Goal: Information Seeking & Learning: Learn about a topic

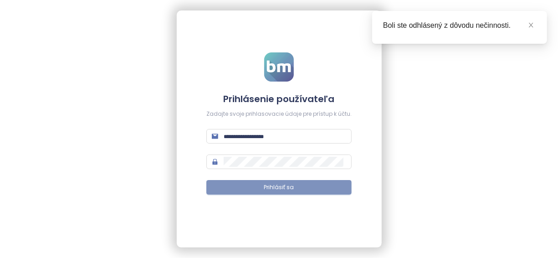
type input "**********"
click at [264, 189] on span "Prihlásiť sa" at bounding box center [279, 187] width 30 height 9
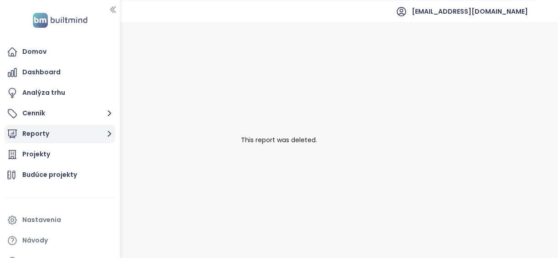
click at [93, 136] on button "Reporty" at bounding box center [60, 134] width 111 height 18
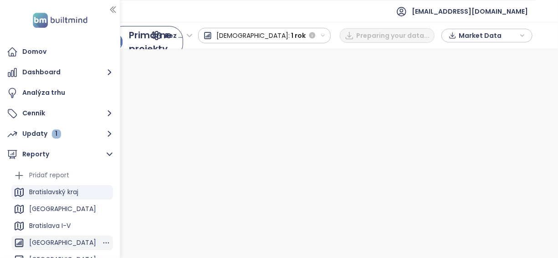
click at [58, 243] on div "[GEOGRAPHIC_DATA]" at bounding box center [62, 242] width 67 height 11
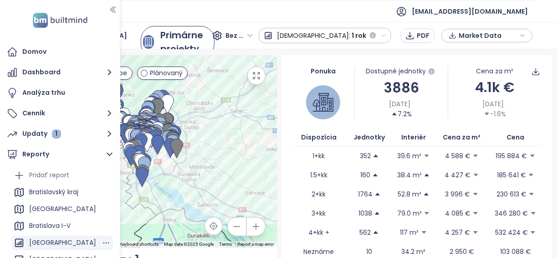
click at [51, 244] on div "[GEOGRAPHIC_DATA]" at bounding box center [62, 242] width 67 height 11
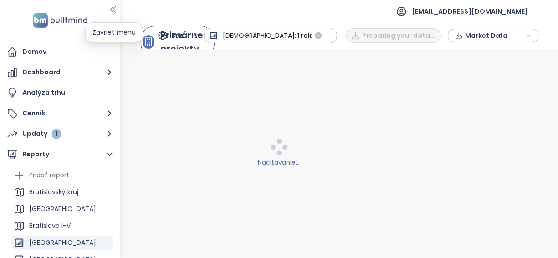
click at [115, 10] on icon "button" at bounding box center [112, 9] width 9 height 9
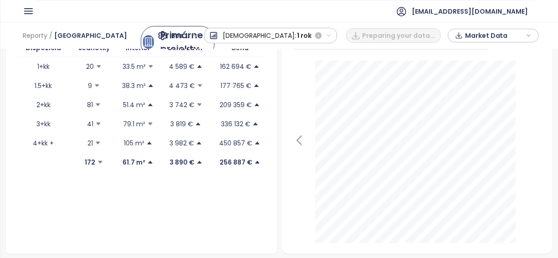
scroll to position [330, 0]
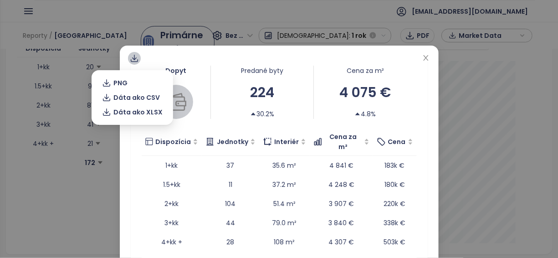
click at [130, 60] on icon at bounding box center [134, 58] width 9 height 9
click at [130, 112] on span "Dáta ako XLSX" at bounding box center [137, 112] width 49 height 10
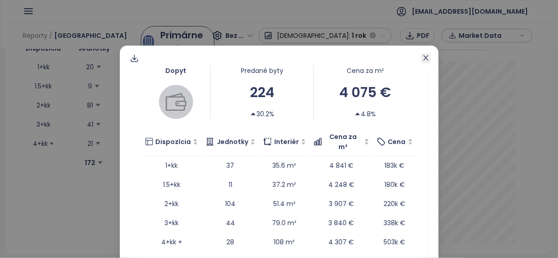
click at [422, 57] on icon "close" at bounding box center [425, 57] width 7 height 7
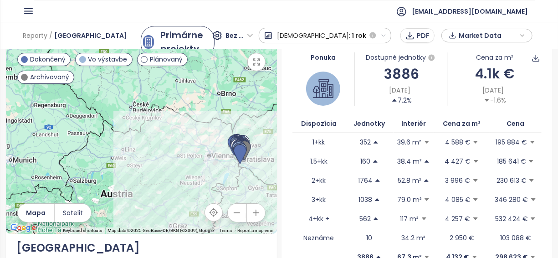
scroll to position [0, 0]
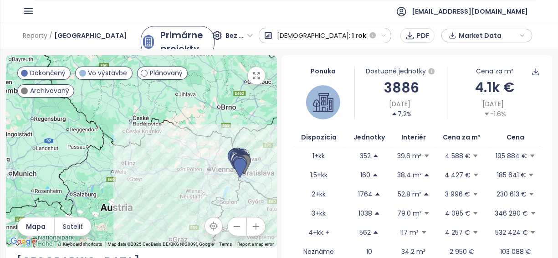
click at [253, 30] on span "Bez DPH" at bounding box center [239, 36] width 27 height 14
click at [292, 52] on div "S DPH" at bounding box center [297, 54] width 27 height 10
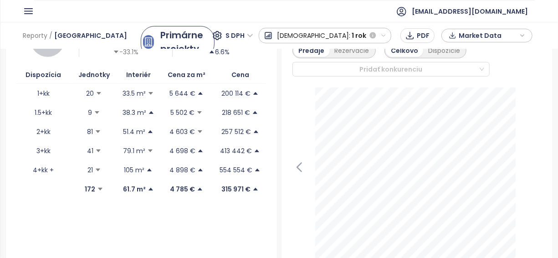
scroll to position [299, 0]
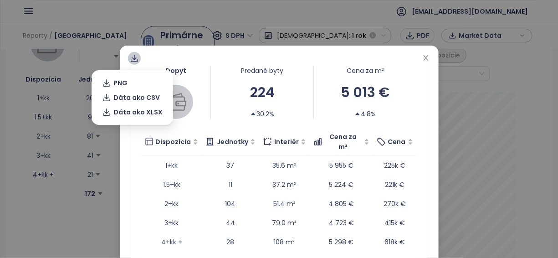
click at [134, 54] on icon at bounding box center [134, 58] width 9 height 9
click at [130, 115] on span "Dáta ako XLSX" at bounding box center [137, 112] width 49 height 10
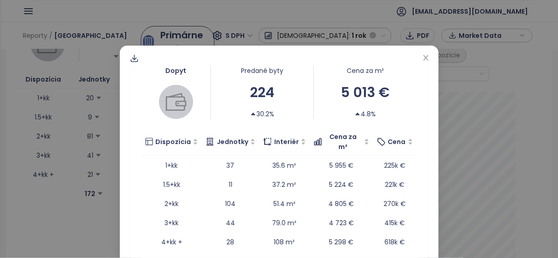
click at [445, 97] on div "Dopyt Predané byty 224 30.2% Cena za m² 5 013 € 4.8% Dispozícia Jednotky Interi…" at bounding box center [279, 129] width 558 height 258
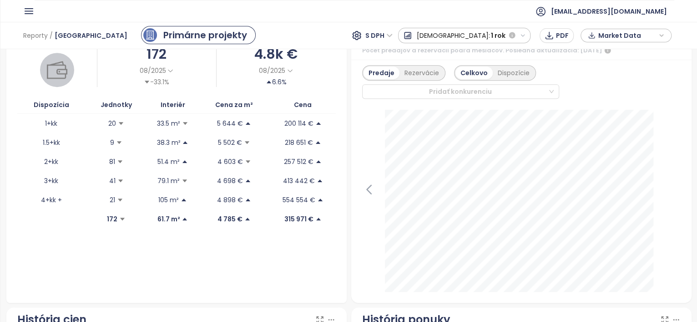
scroll to position [246, 0]
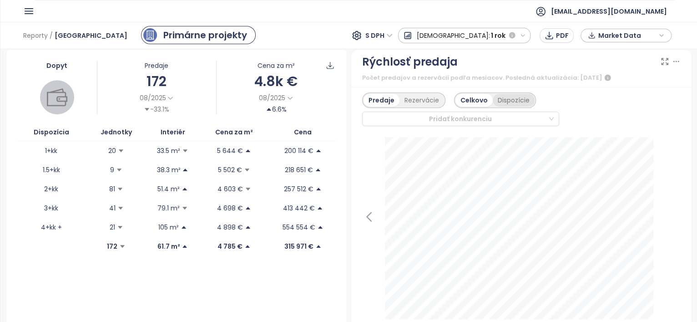
click at [507, 102] on div "Dispozície" at bounding box center [514, 100] width 42 height 13
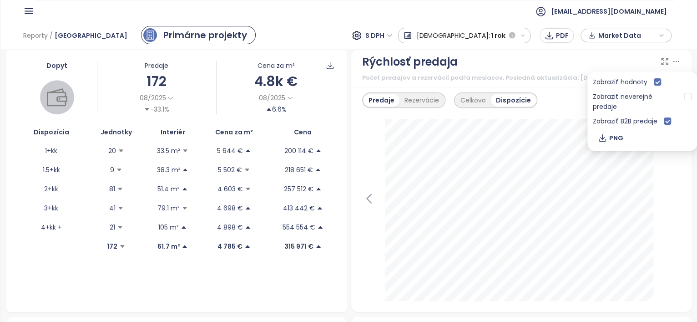
click at [557, 58] on icon at bounding box center [676, 61] width 9 height 9
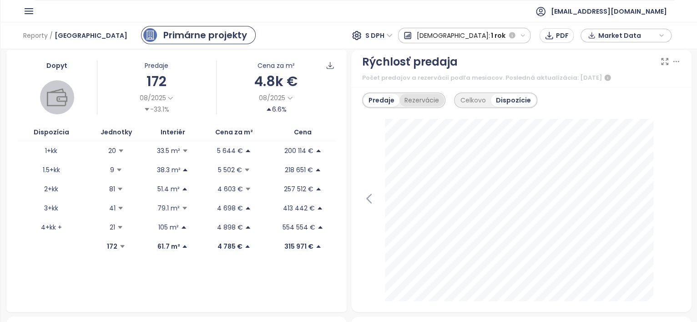
click at [412, 97] on div "Rezervácie" at bounding box center [422, 100] width 45 height 13
click at [382, 98] on div "Predaje" at bounding box center [381, 100] width 34 height 13
click at [460, 95] on div "Celkovo" at bounding box center [474, 100] width 36 height 13
click at [513, 96] on div "Dispozície" at bounding box center [514, 100] width 42 height 13
click at [557, 61] on icon at bounding box center [665, 61] width 9 height 9
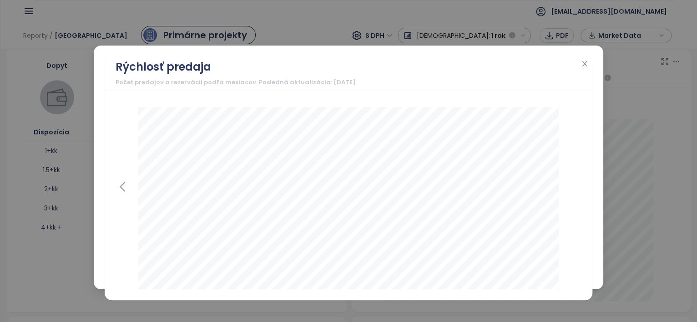
drag, startPoint x: 568, startPoint y: 110, endPoint x: 584, endPoint y: 141, distance: 35.4
click at [557, 141] on div "[DATE] 1+kk: 37 1.5+kk: 11 2+kk: 104 3+kk: 44 4+kk +: 28 Kliknite pre viac info…" at bounding box center [349, 195] width 488 height 209
click at [557, 63] on icon "close" at bounding box center [584, 63] width 7 height 7
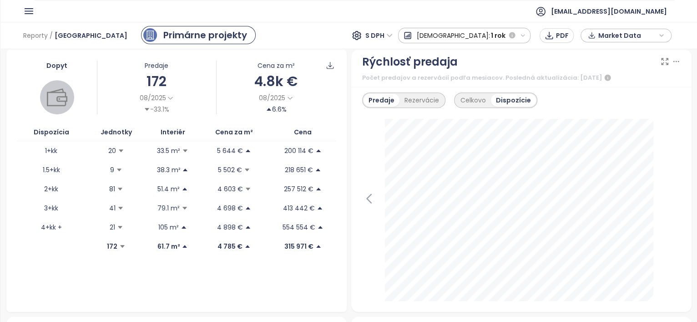
click at [557, 60] on icon at bounding box center [676, 61] width 9 height 9
click at [557, 97] on div "← Move left → Move right ↑ Move up ↓ Move down + Zoom in - Zoom out Home Jump l…" at bounding box center [348, 185] width 697 height 273
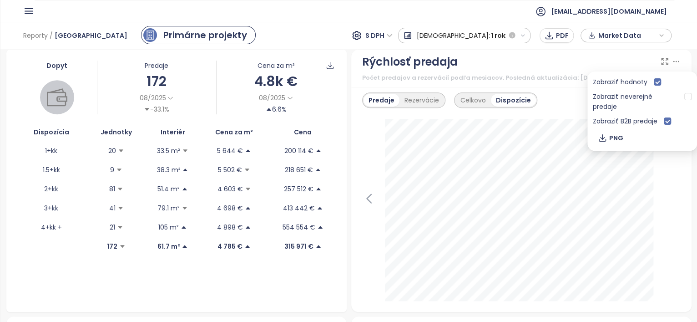
click at [557, 61] on icon at bounding box center [676, 61] width 9 height 9
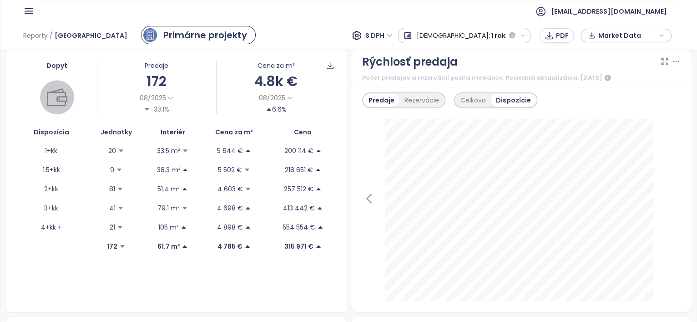
click at [557, 59] on icon at bounding box center [665, 61] width 9 height 9
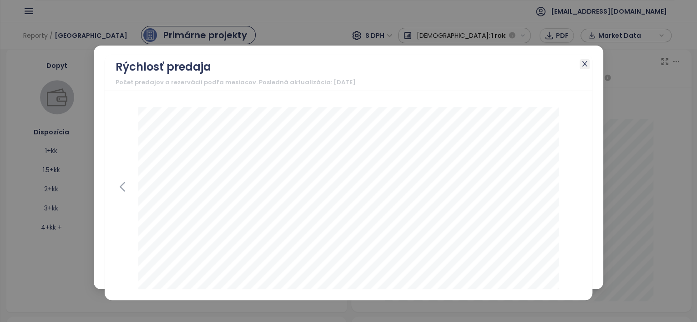
click at [557, 62] on icon "close" at bounding box center [584, 63] width 7 height 7
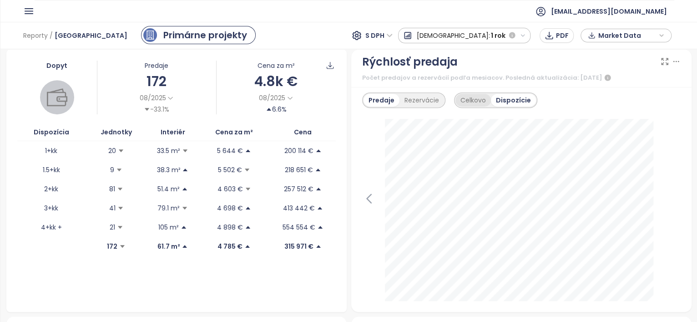
click at [469, 94] on div "Celkovo" at bounding box center [474, 100] width 36 height 13
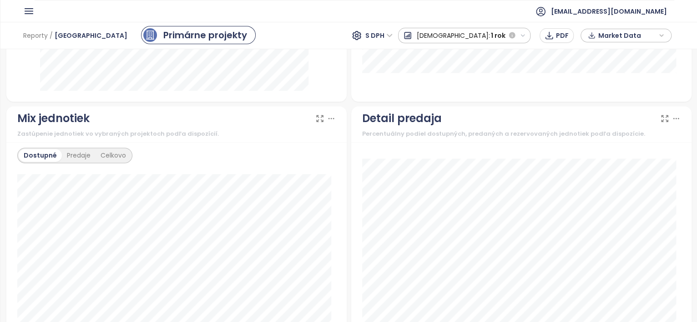
scroll to position [530, 0]
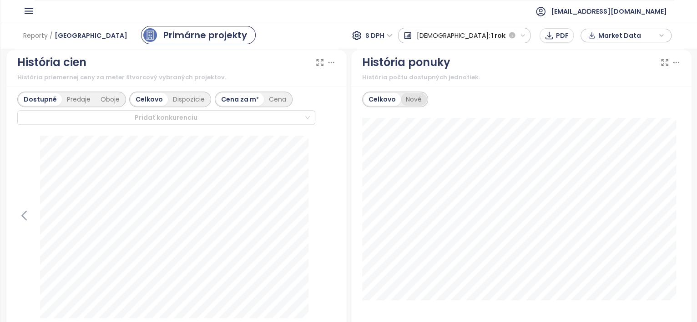
click at [409, 95] on div "Nové" at bounding box center [414, 99] width 26 height 13
click at [25, 5] on icon "button" at bounding box center [28, 10] width 11 height 11
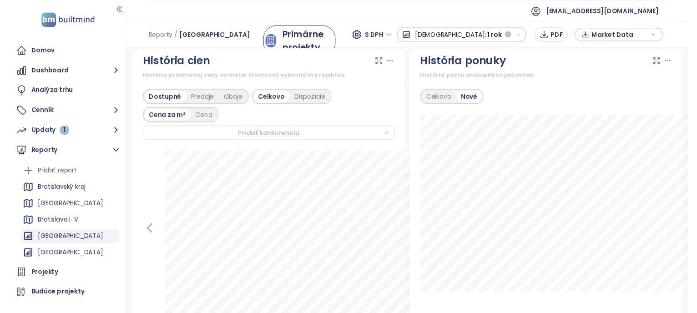
scroll to position [538, 0]
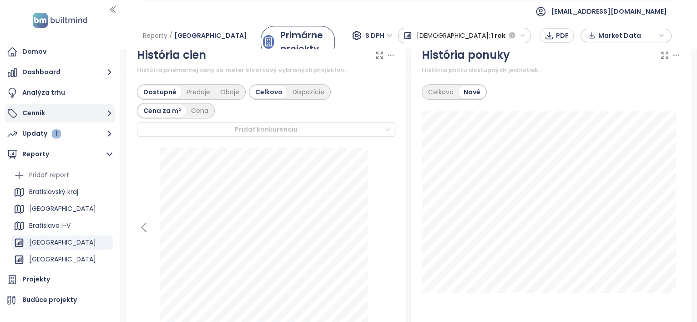
click at [54, 112] on button "Cenník" at bounding box center [60, 113] width 111 height 18
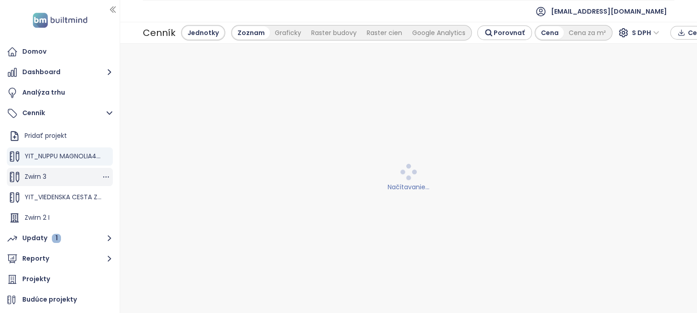
click at [67, 176] on div "Zwirn 3" at bounding box center [60, 177] width 106 height 18
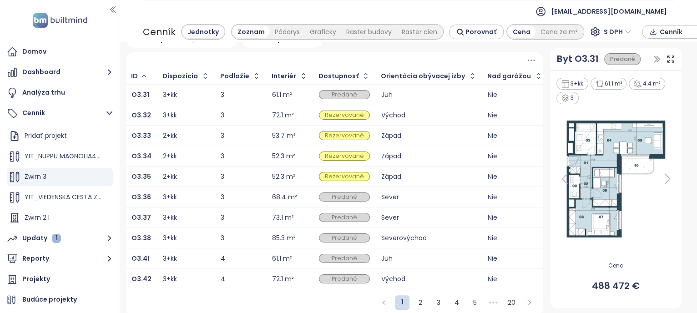
scroll to position [26, 0]
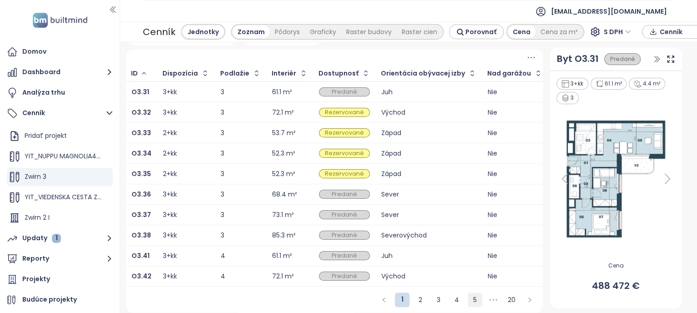
click at [470, 257] on link "5" at bounding box center [475, 300] width 14 height 14
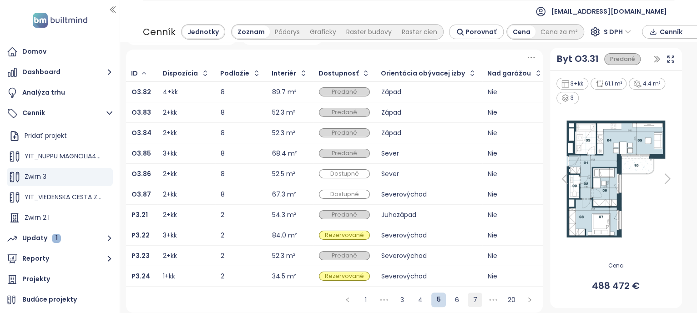
click at [468, 257] on link "7" at bounding box center [475, 300] width 14 height 14
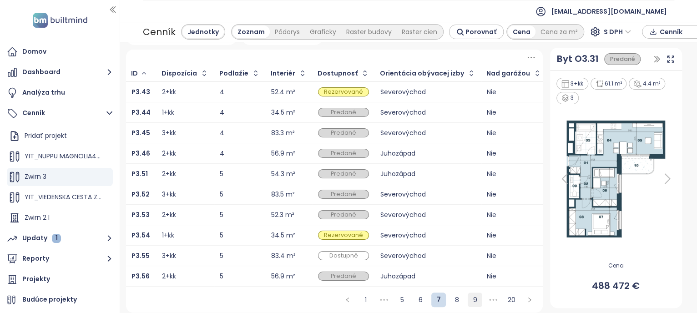
click at [470, 257] on link "9" at bounding box center [475, 300] width 14 height 14
click at [505, 257] on link "20" at bounding box center [512, 300] width 14 height 14
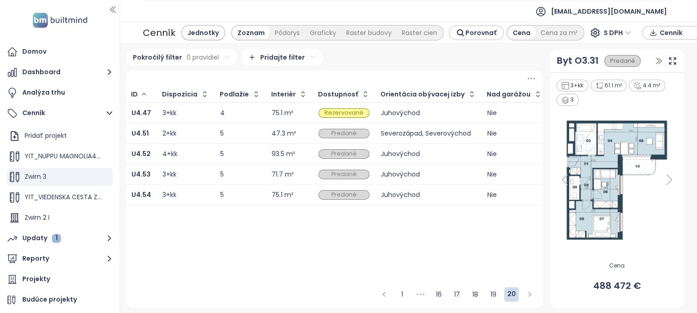
scroll to position [0, 0]
click at [493, 257] on link "19" at bounding box center [494, 295] width 14 height 14
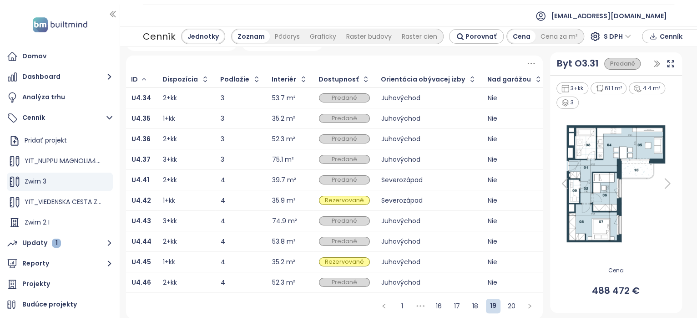
scroll to position [26, 0]
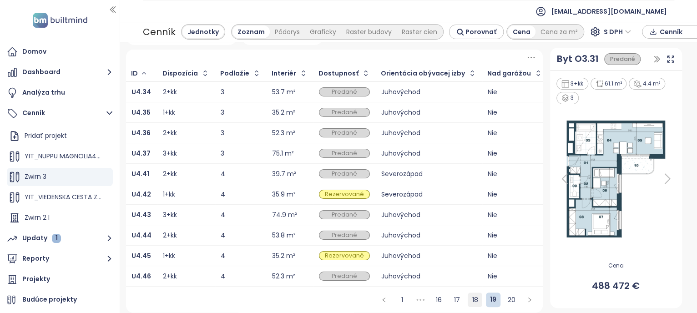
click at [470, 257] on link "18" at bounding box center [475, 300] width 14 height 14
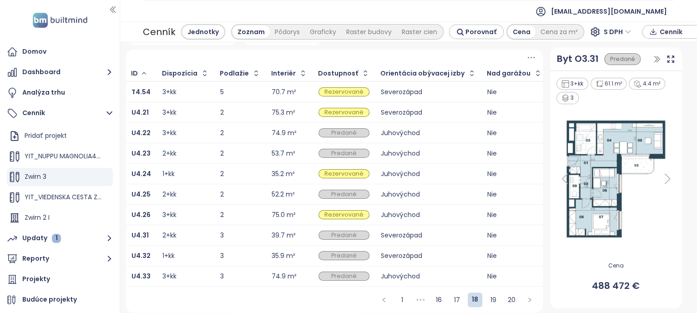
click at [398, 212] on div "Juhovýchod" at bounding box center [428, 215] width 95 height 6
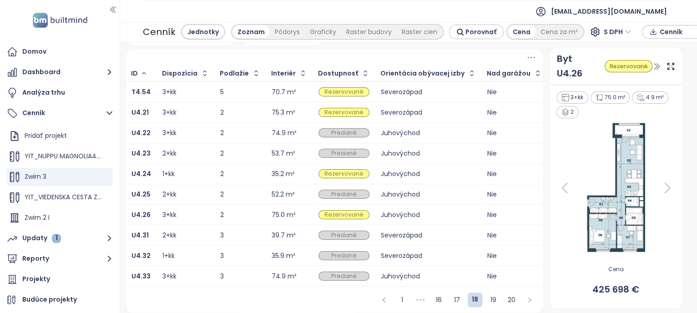
click at [557, 53] on div "Byt U4.26 Rezervované" at bounding box center [616, 66] width 132 height 37
click at [557, 62] on icon at bounding box center [671, 66] width 9 height 9
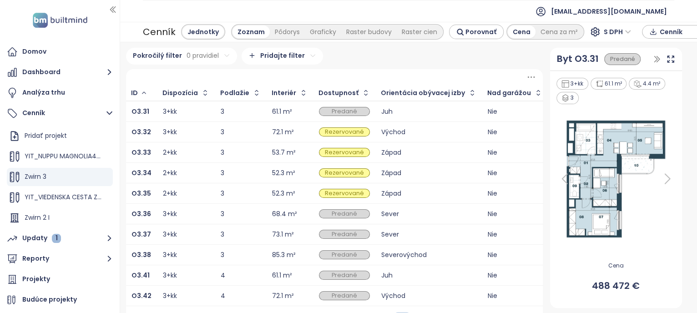
click at [65, 257] on button "Reporty" at bounding box center [60, 259] width 111 height 18
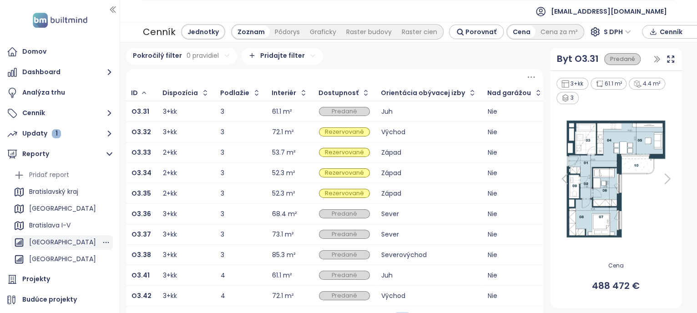
click at [66, 241] on div "[GEOGRAPHIC_DATA]" at bounding box center [62, 242] width 67 height 11
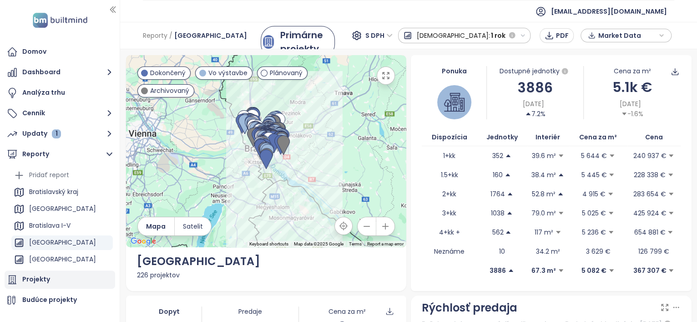
click at [41, 257] on div "Projekty" at bounding box center [36, 279] width 28 height 11
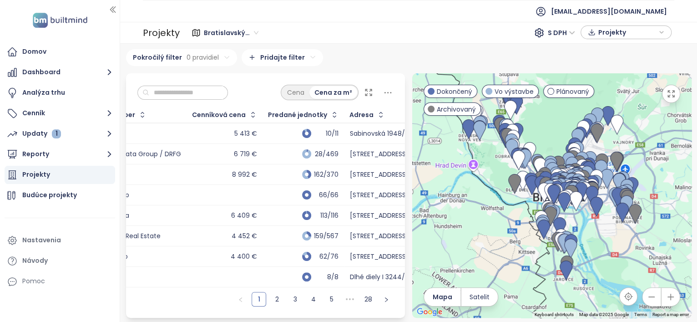
scroll to position [0, 166]
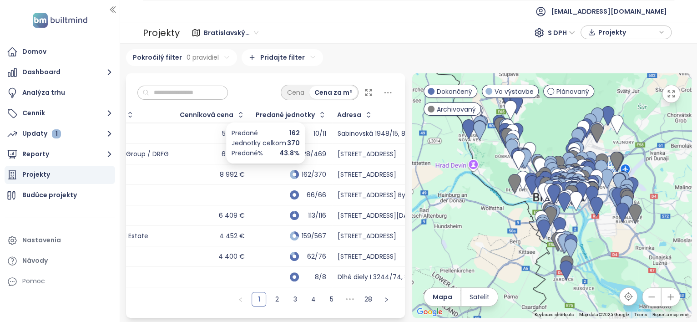
click at [304, 174] on div "162/370" at bounding box center [315, 175] width 23 height 6
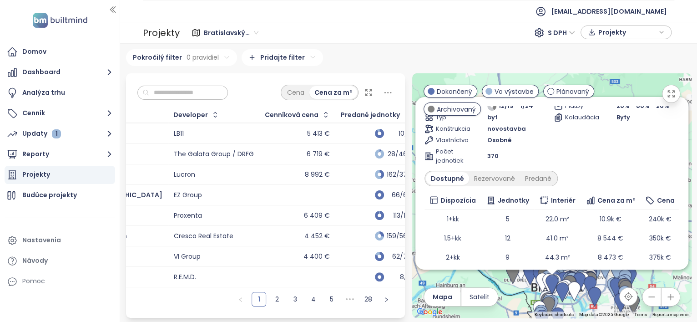
scroll to position [142, 0]
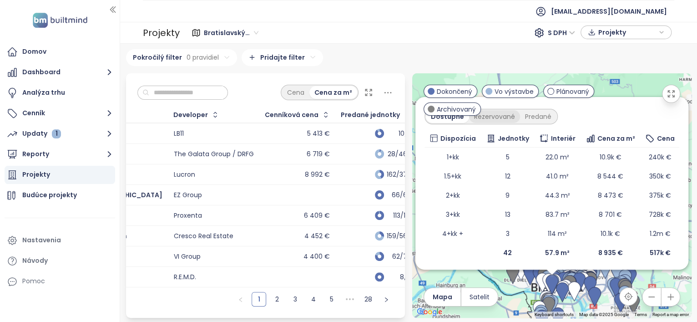
click at [495, 119] on div "Rezervované" at bounding box center [494, 116] width 51 height 13
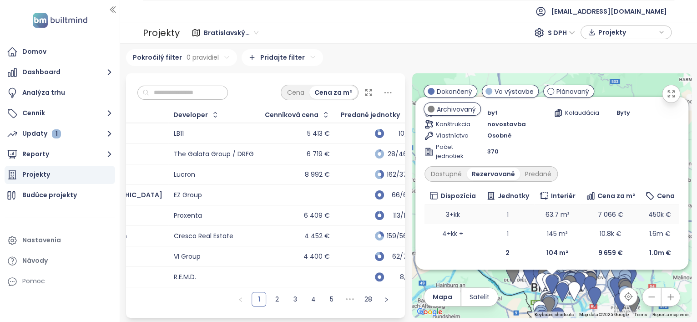
scroll to position [3, 0]
click at [527, 173] on div "Predané" at bounding box center [538, 174] width 36 height 13
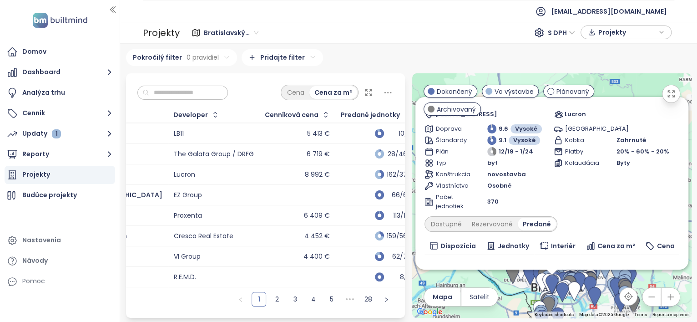
scroll to position [56, 0]
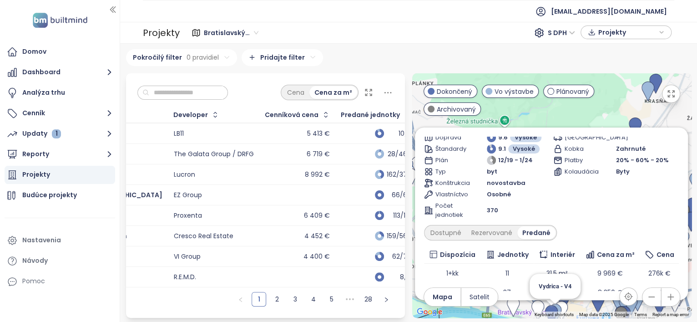
click at [552, 257] on div "Vydrica - V1, V2 Dokončený parkovacie miesto v cene bytu do konca apríla [STREE…" at bounding box center [552, 195] width 280 height 244
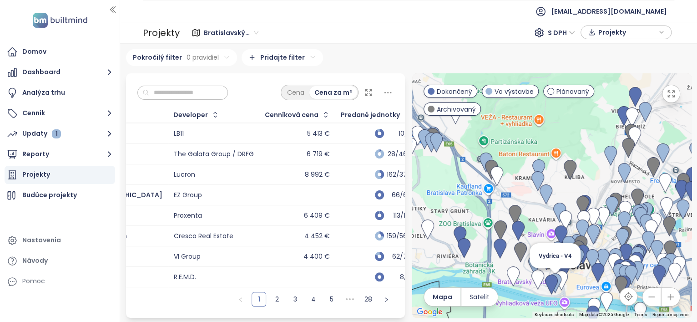
click at [552, 257] on img at bounding box center [555, 283] width 13 height 20
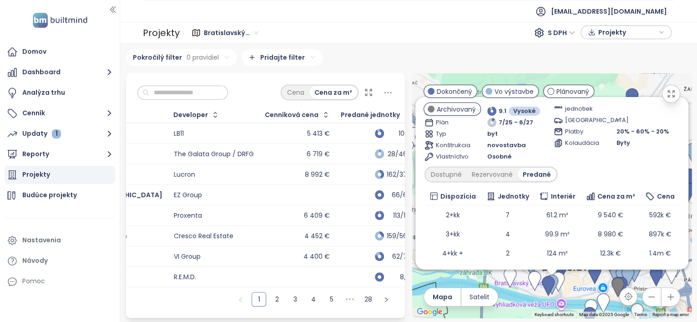
scroll to position [84, 0]
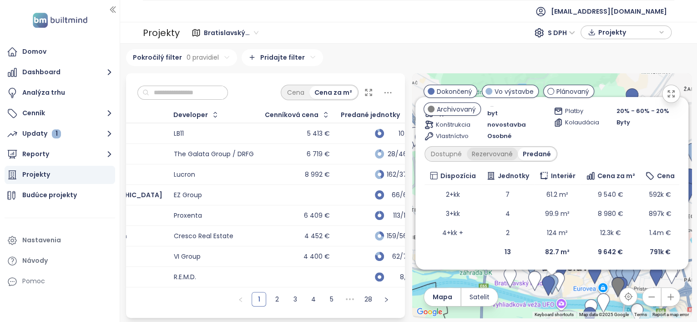
click at [493, 155] on div "Rezervované" at bounding box center [492, 154] width 51 height 13
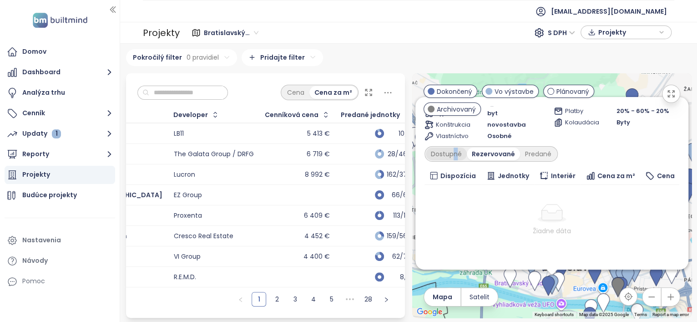
click at [449, 154] on div "Dostupné" at bounding box center [446, 154] width 41 height 13
click at [447, 157] on div "Dostupné" at bounding box center [446, 154] width 41 height 13
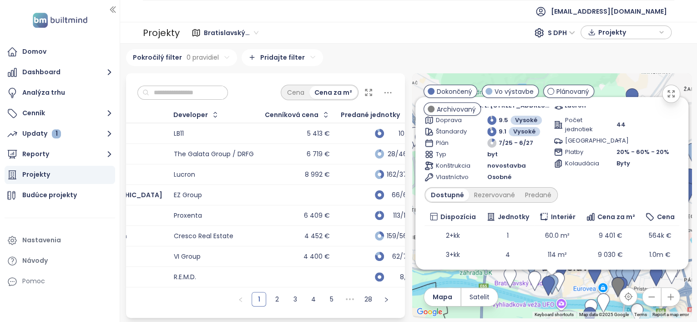
scroll to position [27, 0]
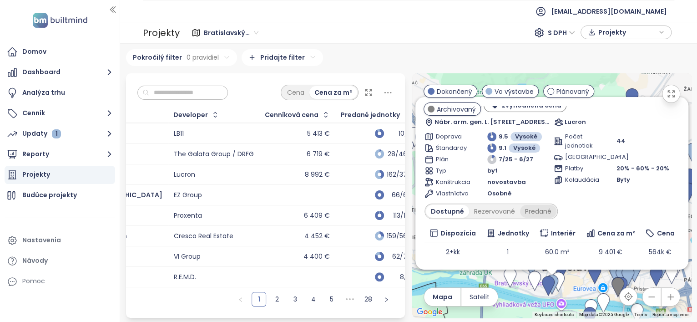
click at [533, 208] on div "Predané" at bounding box center [538, 211] width 36 height 13
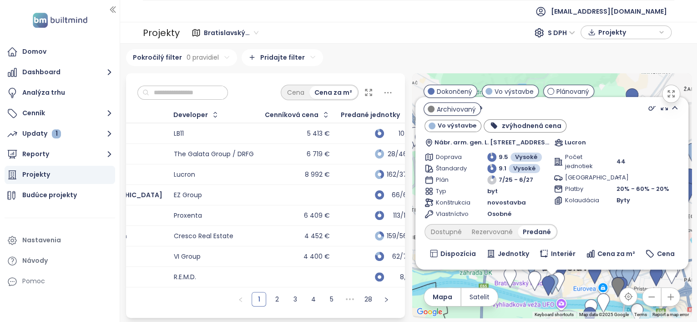
scroll to position [0, 0]
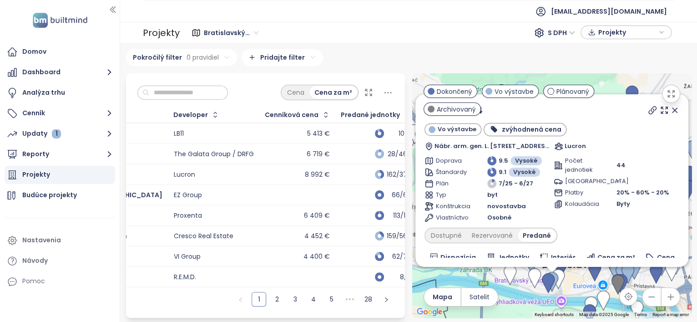
drag, startPoint x: 661, startPoint y: 111, endPoint x: 656, endPoint y: 120, distance: 10.4
click at [557, 111] on icon at bounding box center [675, 110] width 9 height 9
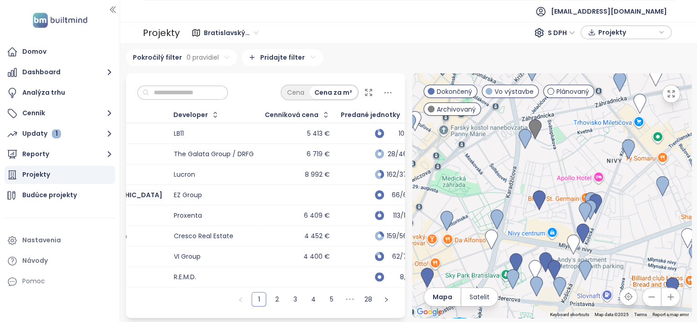
drag, startPoint x: 618, startPoint y: 280, endPoint x: 588, endPoint y: 221, distance: 66.2
click at [557, 227] on div at bounding box center [552, 195] width 280 height 244
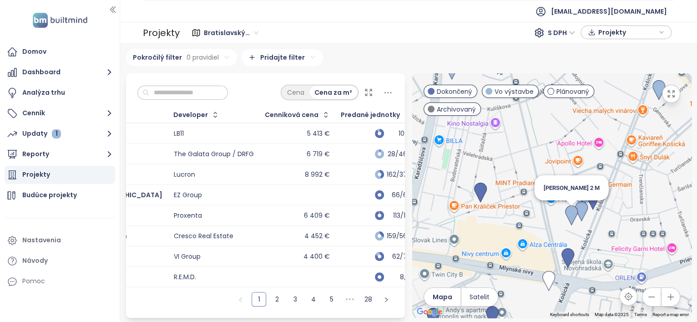
click at [557, 215] on img at bounding box center [571, 215] width 13 height 20
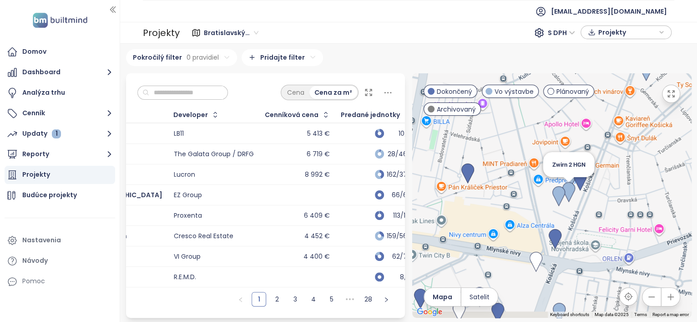
click at [557, 212] on div "To navigate, press the arrow keys. [PERSON_NAME] 2 HGN" at bounding box center [552, 195] width 280 height 244
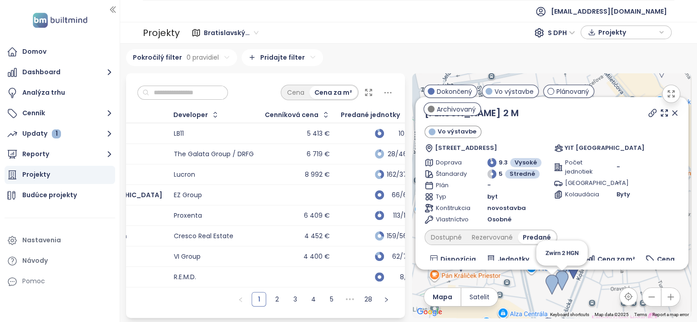
click at [557, 257] on img at bounding box center [562, 280] width 13 height 20
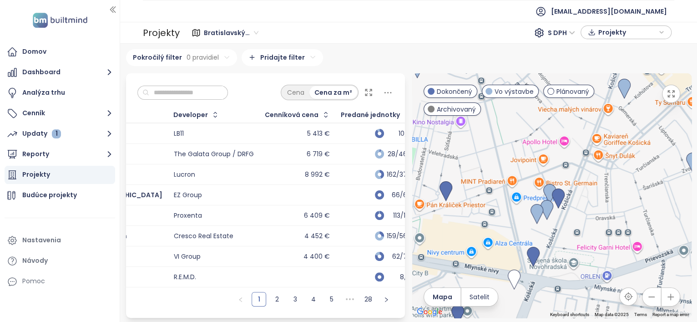
drag, startPoint x: 554, startPoint y: 224, endPoint x: 547, endPoint y: 250, distance: 26.8
click at [547, 250] on div at bounding box center [552, 195] width 280 height 244
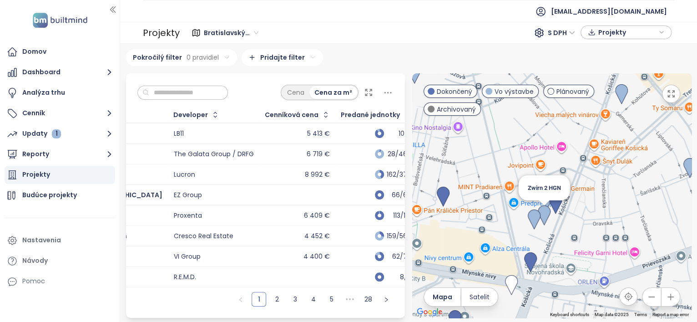
click at [538, 217] on img at bounding box center [544, 215] width 13 height 20
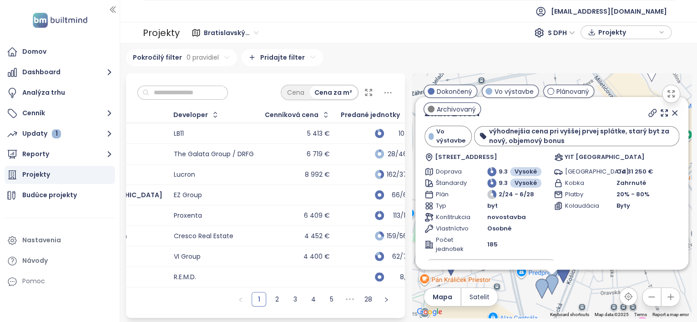
click at [557, 112] on icon at bounding box center [675, 112] width 9 height 9
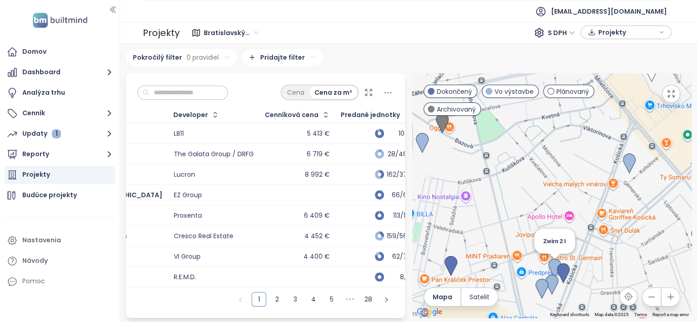
click at [549, 257] on img at bounding box center [555, 269] width 13 height 20
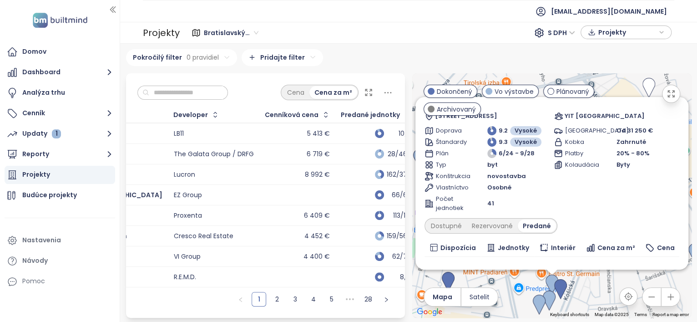
scroll to position [56, 0]
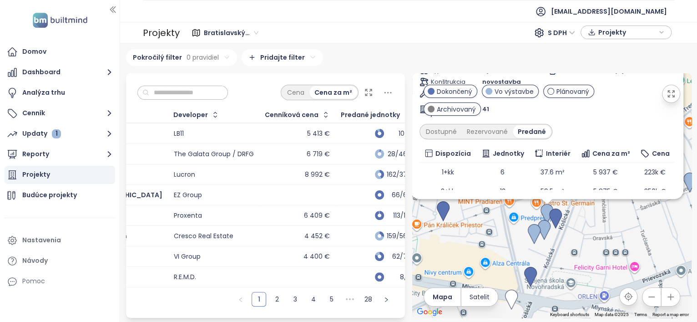
drag, startPoint x: 539, startPoint y: 305, endPoint x: 533, endPoint y: 248, distance: 56.8
click at [533, 248] on div "[PERSON_NAME] 2 I Vo výstavbe limitovaná ponuka Páričkova 1127/18, 821 08 [GEOG…" at bounding box center [552, 195] width 280 height 244
click at [524, 257] on img at bounding box center [530, 276] width 13 height 20
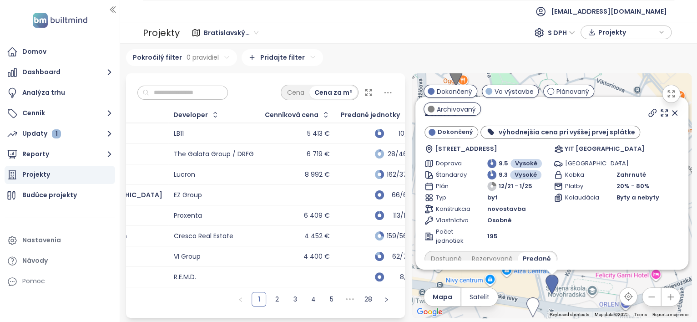
click at [557, 110] on icon at bounding box center [675, 112] width 9 height 9
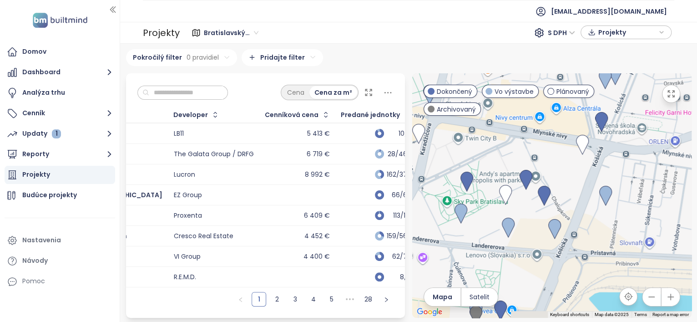
drag, startPoint x: 559, startPoint y: 300, endPoint x: 608, endPoint y: 137, distance: 170.8
click at [557, 137] on div at bounding box center [552, 195] width 280 height 244
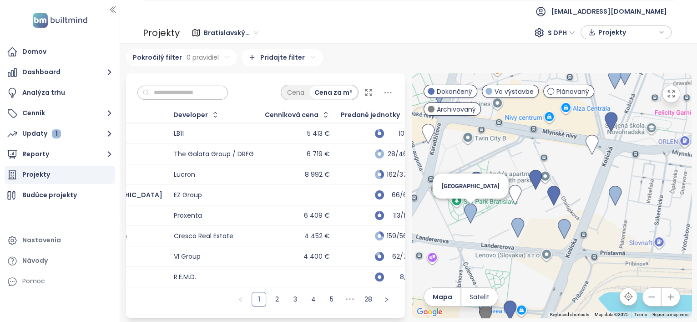
click at [467, 212] on img at bounding box center [470, 214] width 13 height 20
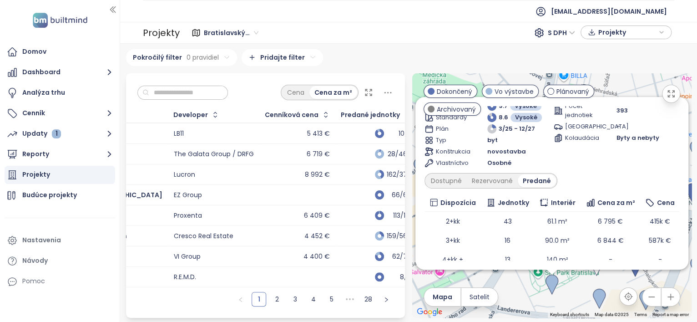
scroll to position [83, 0]
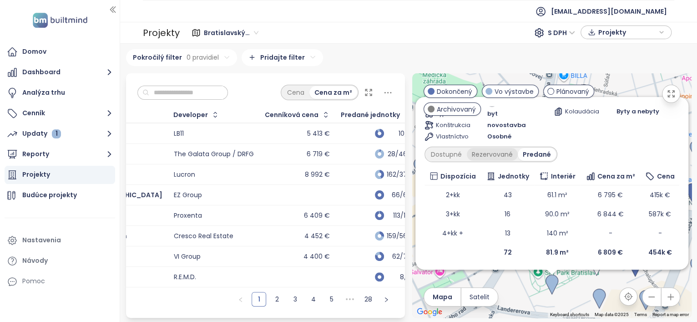
click at [485, 153] on div "Rezervované" at bounding box center [492, 154] width 51 height 13
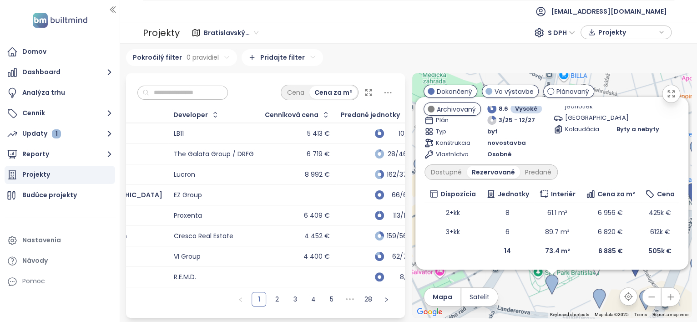
scroll to position [64, 0]
click at [450, 173] on div "Dostupné" at bounding box center [446, 173] width 41 height 13
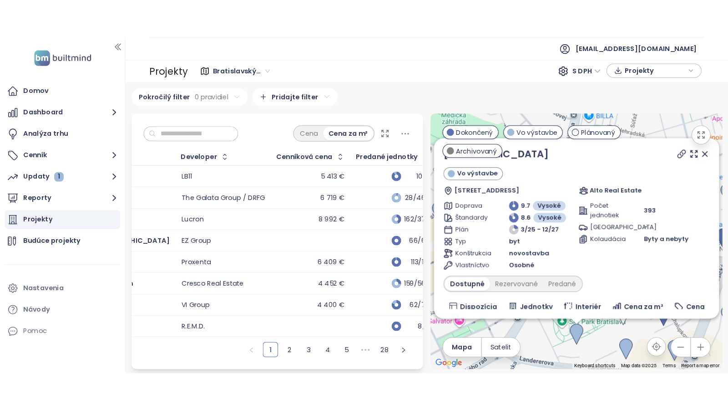
scroll to position [0, 0]
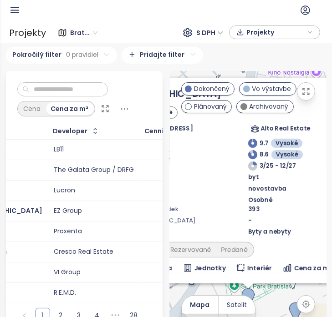
click at [272, 257] on div "[GEOGRAPHIC_DATA] Vo výstavbe Bottova 1, 811 09 [GEOGRAPHIC_DATA]-[GEOGRAPHIC_D…" at bounding box center [248, 210] width 157 height 278
drag, startPoint x: 272, startPoint y: 303, endPoint x: 331, endPoint y: 283, distance: 62.5
click at [332, 257] on html "BM Domov Dashboard Analýza trhu Cenník Updaty 1 Reporty Projekty Budúce projekt…" at bounding box center [166, 158] width 332 height 317
click at [303, 90] on icon "button" at bounding box center [306, 91] width 6 height 6
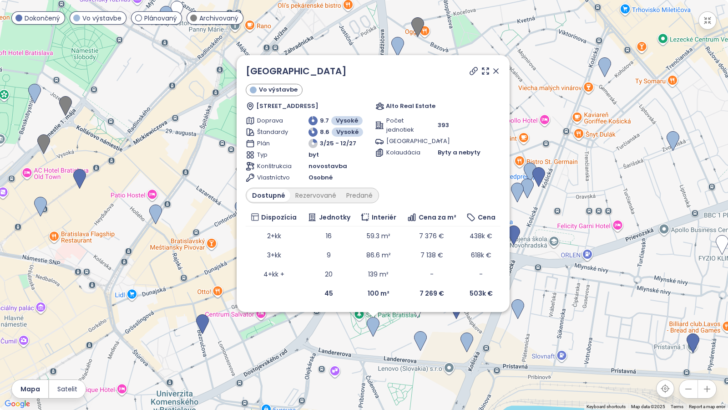
click at [557, 203] on div "[GEOGRAPHIC_DATA] Vo výstavbe Bottova 1, 811 09 [GEOGRAPHIC_DATA]-[GEOGRAPHIC_D…" at bounding box center [364, 205] width 728 height 410
click at [497, 71] on icon at bounding box center [496, 71] width 5 height 5
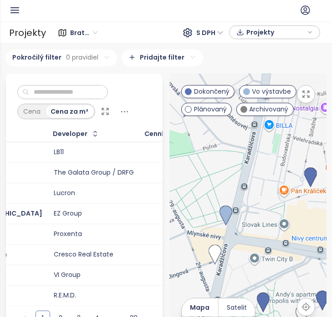
click at [76, 90] on input "text" at bounding box center [66, 93] width 74 height 14
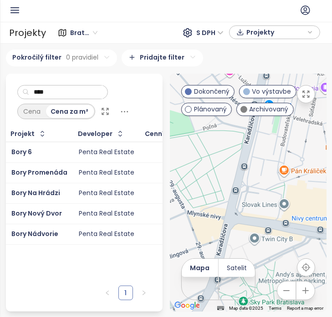
click at [79, 190] on div "Penta Real Estate" at bounding box center [107, 193] width 56 height 8
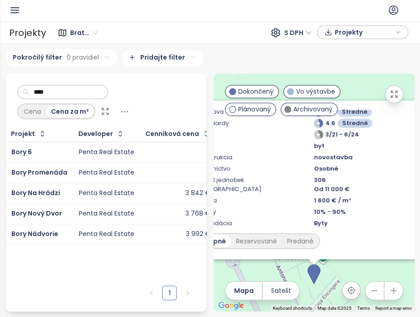
scroll to position [99, 0]
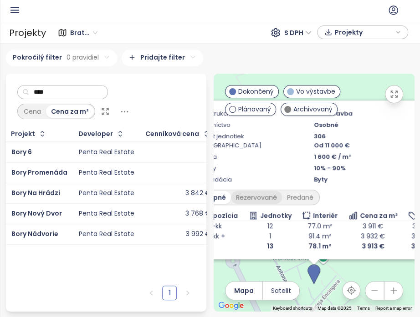
click at [261, 196] on div "Rezervované" at bounding box center [256, 197] width 51 height 13
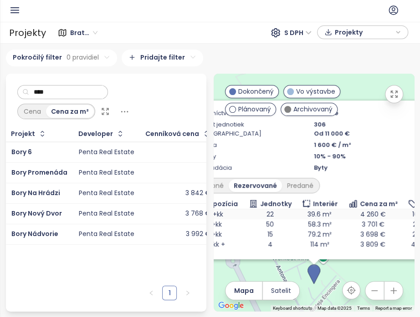
scroll to position [113, 0]
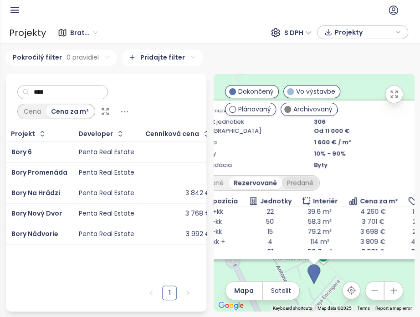
click at [303, 178] on div "Predané" at bounding box center [300, 183] width 36 height 13
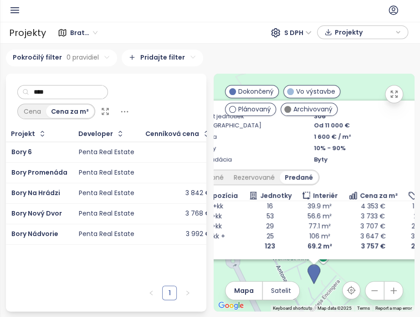
click at [65, 230] on div "Bory Nádvorie" at bounding box center [39, 234] width 56 height 11
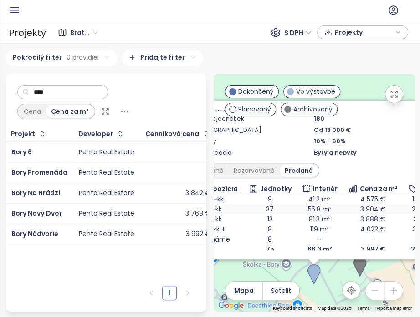
scroll to position [116, 0]
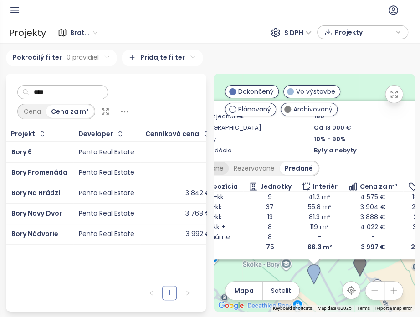
click at [222, 162] on div "Dostupné" at bounding box center [208, 168] width 41 height 13
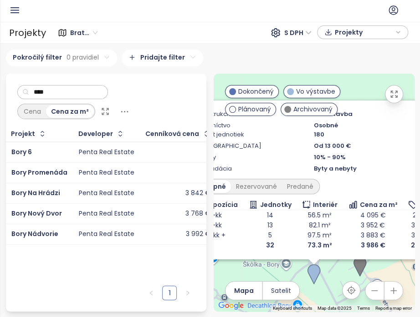
scroll to position [96, 0]
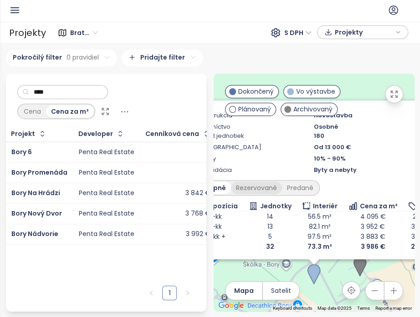
click at [262, 188] on div "Rezervované" at bounding box center [256, 188] width 51 height 13
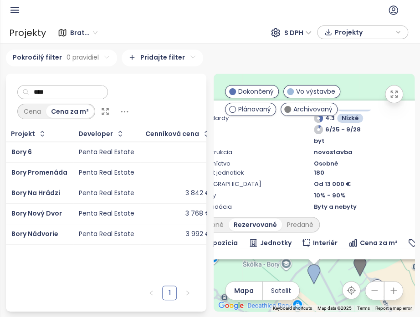
scroll to position [106, 0]
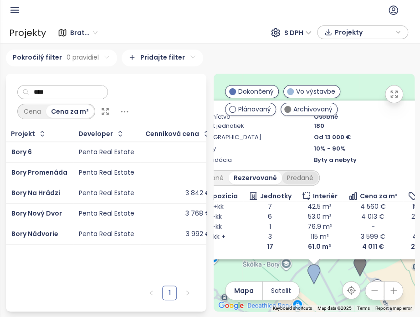
click at [304, 177] on div "Predané" at bounding box center [300, 178] width 36 height 13
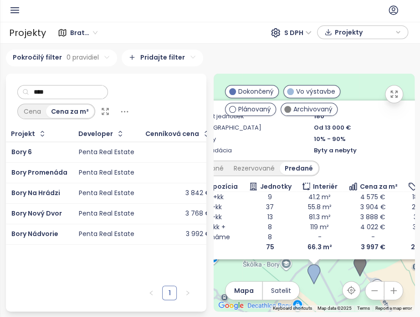
click at [100, 210] on div "Penta Real Estate" at bounding box center [107, 214] width 56 height 8
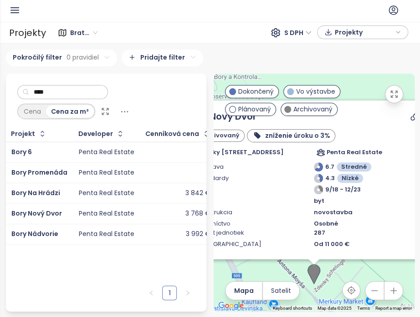
scroll to position [113, 0]
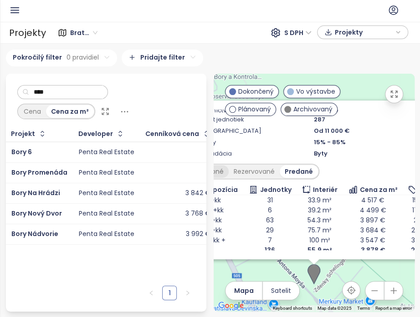
click at [222, 173] on div "Dostupné" at bounding box center [208, 171] width 41 height 13
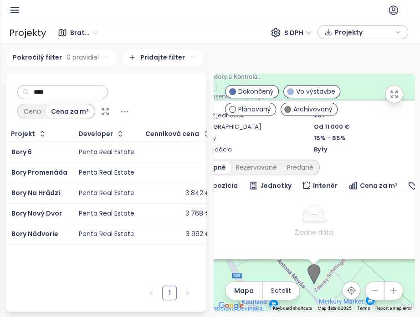
scroll to position [128, 0]
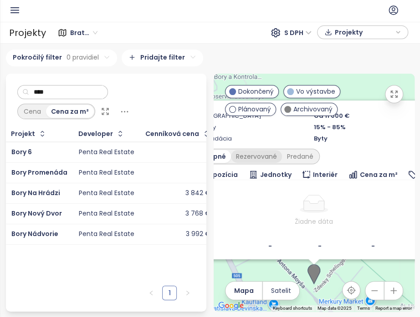
click at [257, 158] on div "Rezervované" at bounding box center [256, 156] width 51 height 13
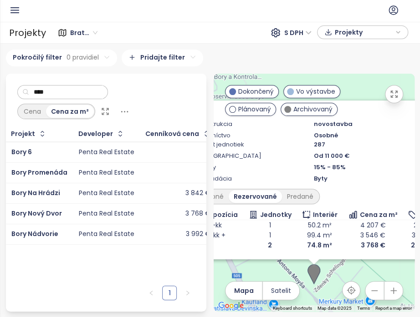
scroll to position [87, 0]
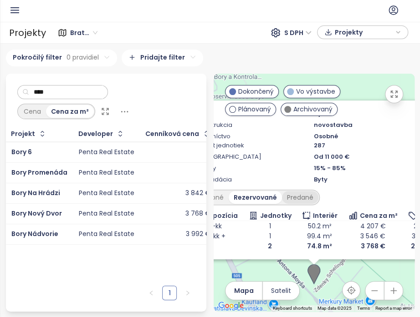
click at [301, 198] on div "Predané" at bounding box center [300, 197] width 36 height 13
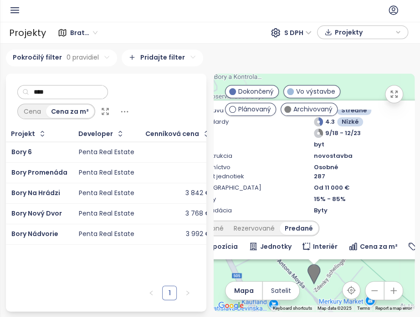
scroll to position [0, 0]
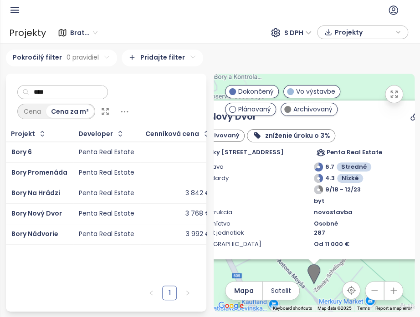
click at [72, 90] on input "****" at bounding box center [66, 93] width 74 height 14
type input "*"
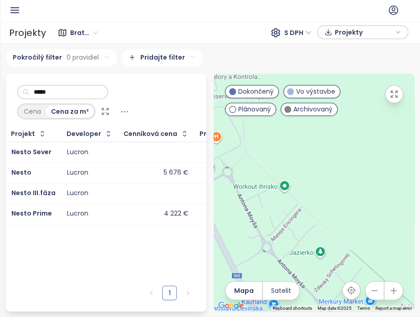
click at [118, 172] on td "5 676 €" at bounding box center [156, 173] width 76 height 20
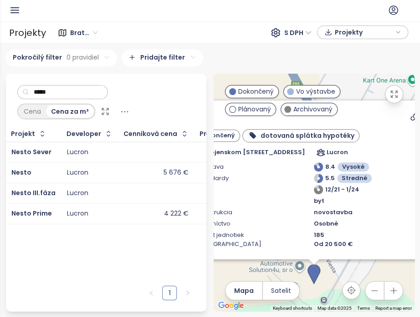
scroll to position [129, 0]
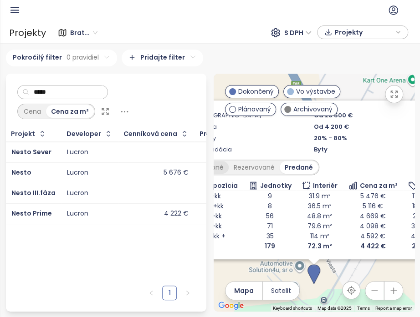
click at [223, 164] on div "Dostupné" at bounding box center [208, 167] width 41 height 13
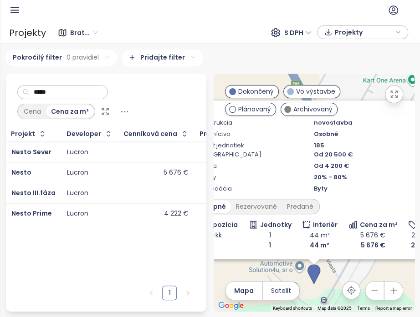
scroll to position [89, 0]
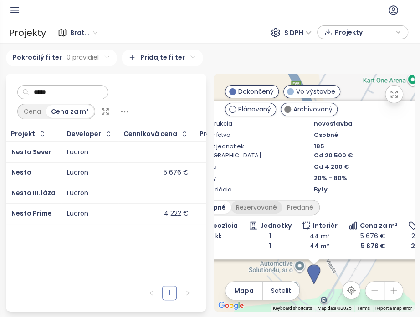
click at [263, 204] on div "Rezervované" at bounding box center [256, 207] width 51 height 13
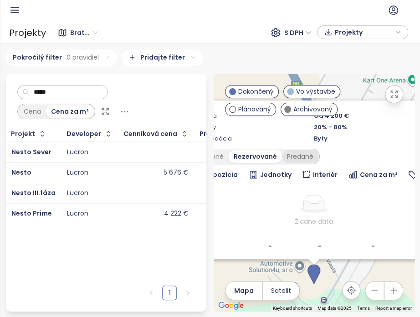
click at [299, 156] on div "Predané" at bounding box center [300, 156] width 36 height 13
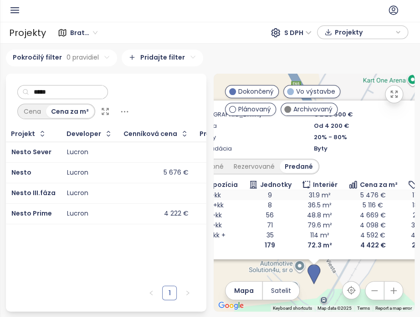
scroll to position [129, 0]
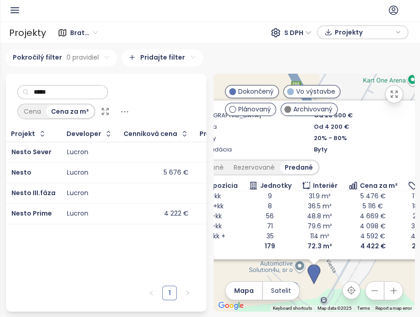
click at [59, 92] on input "*****" at bounding box center [66, 93] width 74 height 14
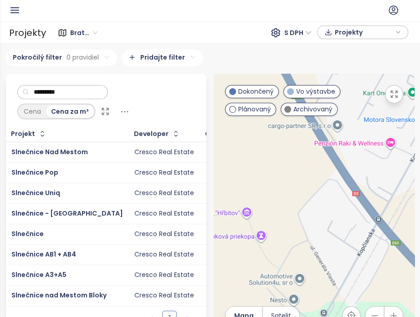
click at [134, 213] on div "Cresco Real Estate" at bounding box center [164, 214] width 60 height 8
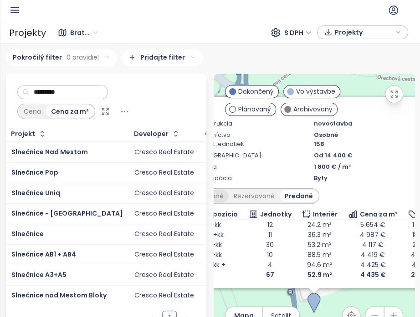
click at [217, 199] on div "Dostupné" at bounding box center [208, 196] width 41 height 13
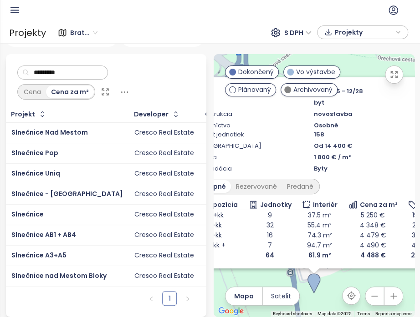
scroll to position [27, 0]
click at [249, 183] on div "Rezervované" at bounding box center [256, 186] width 51 height 13
click at [292, 183] on div "Predané" at bounding box center [300, 186] width 36 height 13
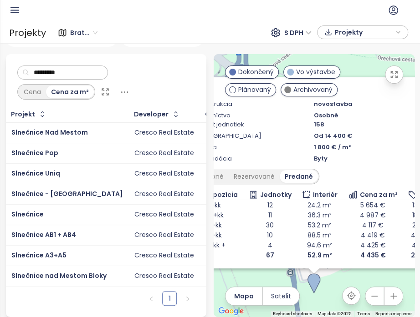
scroll to position [85, 0]
click at [134, 257] on div "Cresco Real Estate" at bounding box center [164, 276] width 60 height 8
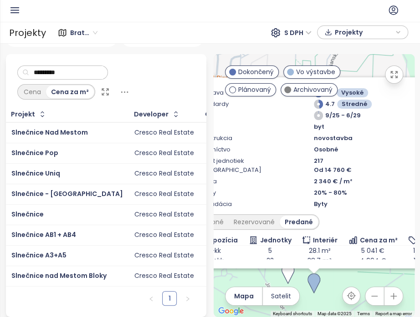
scroll to position [95, 0]
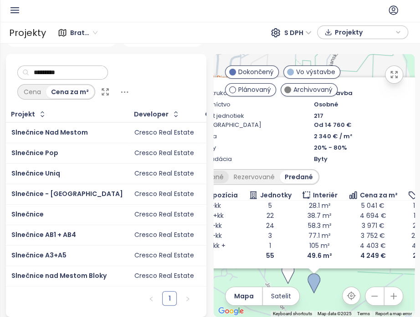
click at [218, 171] on div "Dostupné" at bounding box center [208, 177] width 41 height 13
click at [262, 171] on div "Rezervované" at bounding box center [256, 177] width 51 height 13
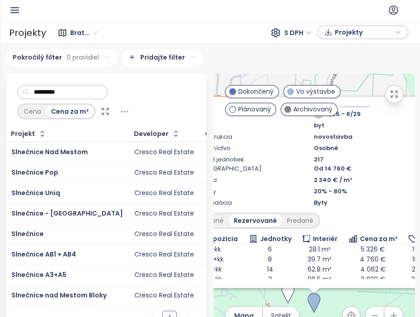
scroll to position [85, 0]
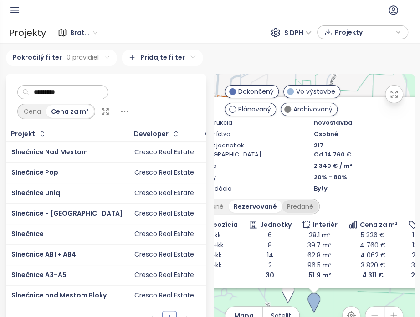
click at [290, 208] on div "Predané" at bounding box center [300, 206] width 36 height 13
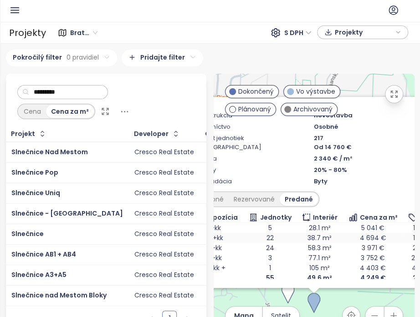
scroll to position [95, 0]
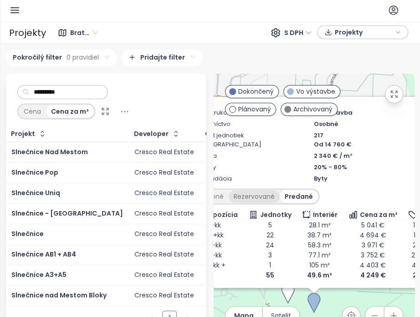
click at [250, 199] on div "Rezervované" at bounding box center [254, 196] width 51 height 13
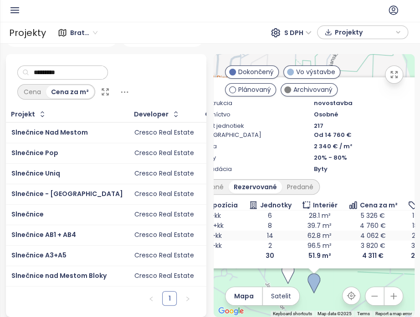
scroll to position [27, 0]
click at [210, 181] on div "Dostupné" at bounding box center [208, 187] width 41 height 13
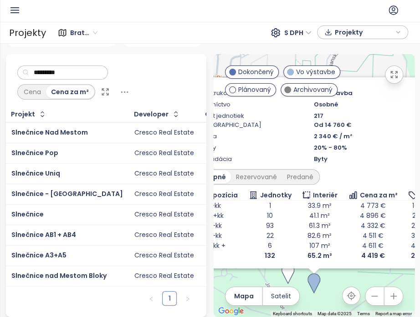
click at [76, 148] on div "Slnečnice Pop" at bounding box center [67, 153] width 112 height 11
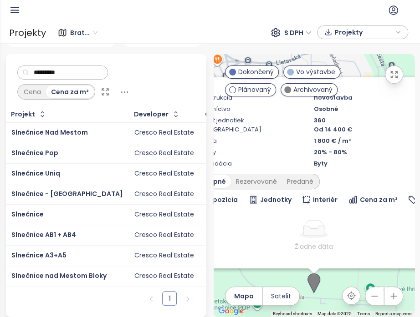
scroll to position [107, 0]
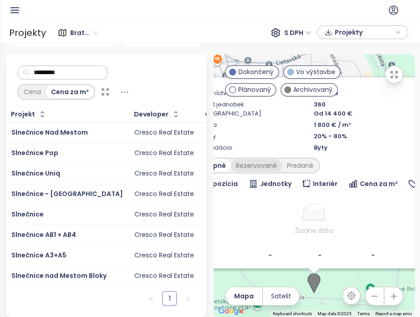
click at [243, 159] on div "Rezervované" at bounding box center [256, 165] width 51 height 13
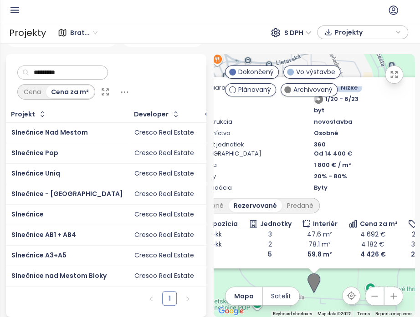
scroll to position [66, 0]
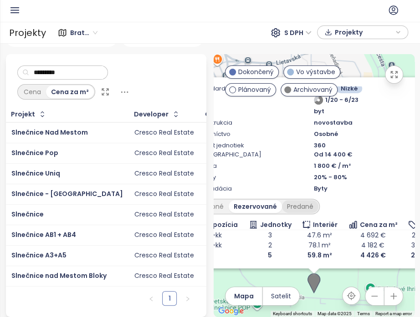
click at [304, 206] on div "Predané" at bounding box center [300, 206] width 36 height 13
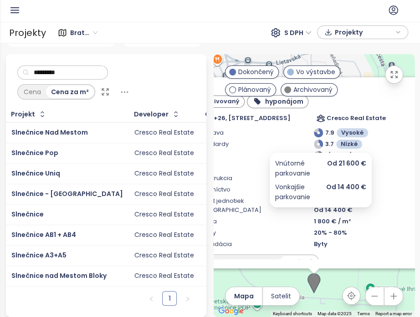
scroll to position [0, 0]
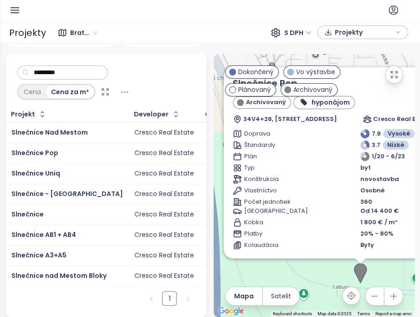
drag, startPoint x: 285, startPoint y: 275, endPoint x: 331, endPoint y: 264, distance: 47.3
click at [331, 257] on div "Slnečnice Pop Archivovaný hyponájom 34V4+26, Labutia 5, 851 07 [GEOGRAPHIC_DATA…" at bounding box center [314, 186] width 201 height 264
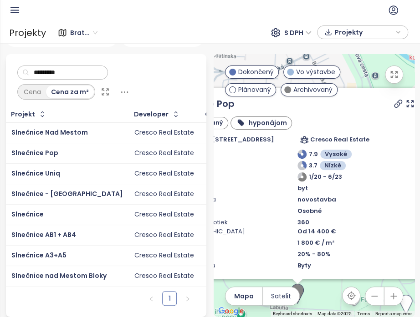
drag, startPoint x: 368, startPoint y: 272, endPoint x: 302, endPoint y: 290, distance: 68.4
click at [302, 257] on div "Slnečnice Pop Archivovaný hyponájom 34V4+26, Labutia 5, 851 07 [GEOGRAPHIC_DATA…" at bounding box center [314, 186] width 201 height 264
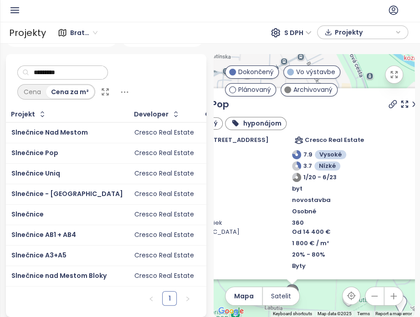
click at [412, 102] on icon at bounding box center [414, 104] width 5 height 5
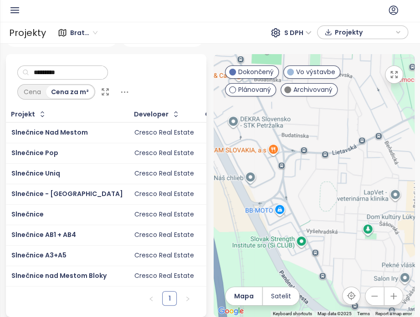
drag, startPoint x: 282, startPoint y: 204, endPoint x: 355, endPoint y: 279, distance: 104.3
click at [355, 257] on div at bounding box center [314, 186] width 201 height 264
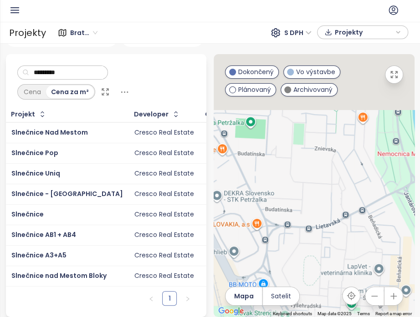
drag, startPoint x: 316, startPoint y: 163, endPoint x: 298, endPoint y: 239, distance: 78.2
click at [298, 239] on div at bounding box center [314, 186] width 201 height 264
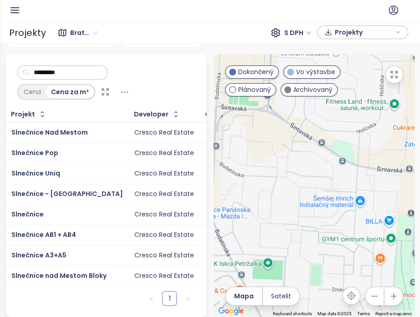
drag, startPoint x: 348, startPoint y: 167, endPoint x: 352, endPoint y: 287, distance: 119.8
click at [352, 257] on div at bounding box center [314, 186] width 201 height 264
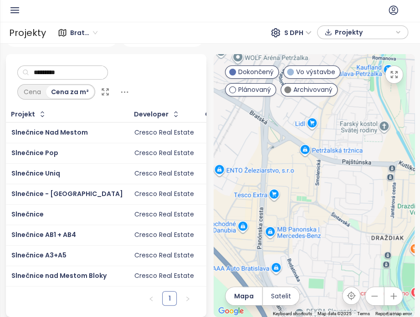
drag, startPoint x: 335, startPoint y: 186, endPoint x: 332, endPoint y: 196, distance: 10.7
click at [348, 215] on div at bounding box center [314, 186] width 201 height 264
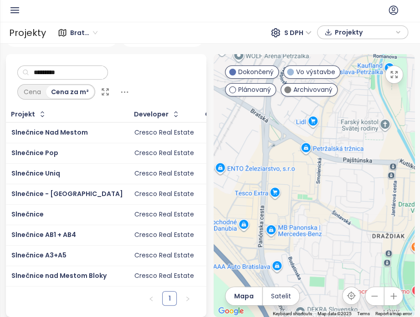
click at [86, 66] on input "*********" at bounding box center [66, 73] width 74 height 14
type input "*"
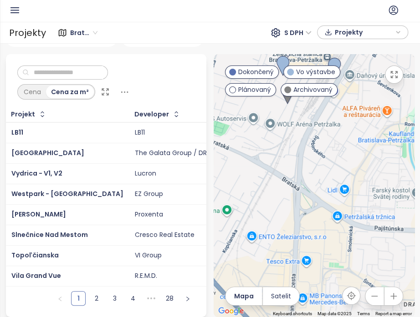
drag, startPoint x: 293, startPoint y: 178, endPoint x: 318, endPoint y: 233, distance: 59.7
click at [318, 233] on div at bounding box center [314, 186] width 201 height 264
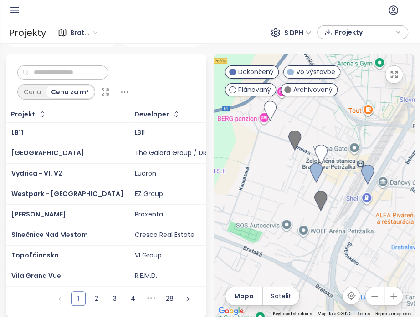
drag, startPoint x: 328, startPoint y: 192, endPoint x: 346, endPoint y: 234, distance: 45.9
click at [348, 237] on div at bounding box center [314, 186] width 201 height 264
click at [311, 170] on img at bounding box center [315, 173] width 13 height 20
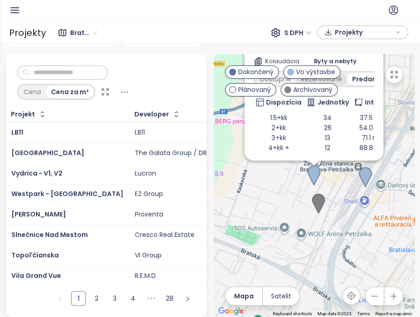
scroll to position [105, 0]
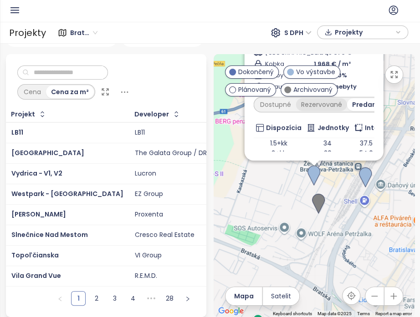
click at [316, 111] on div "Rezervované" at bounding box center [321, 104] width 51 height 13
click at [272, 111] on div "Dostupné" at bounding box center [275, 104] width 41 height 13
click at [315, 111] on div "Rezervované" at bounding box center [323, 104] width 51 height 13
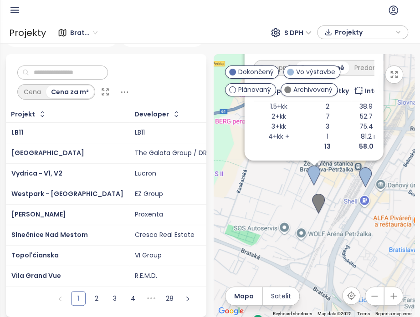
scroll to position [162, 0]
click at [351, 63] on div "Predané" at bounding box center [367, 67] width 36 height 13
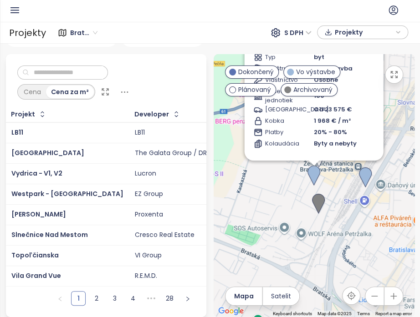
scroll to position [17, 0]
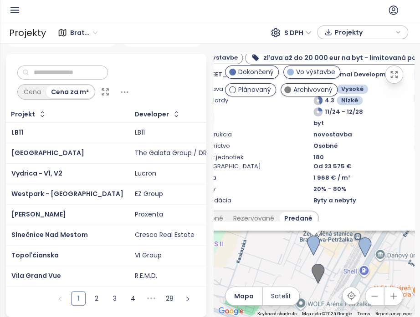
drag, startPoint x: 323, startPoint y: 208, endPoint x: 326, endPoint y: 251, distance: 42.9
click at [326, 251] on div "Matadorka Living Vo výstavbe zľava až do 20 000 eur na byt - limitovaná ponuka …" at bounding box center [314, 186] width 201 height 264
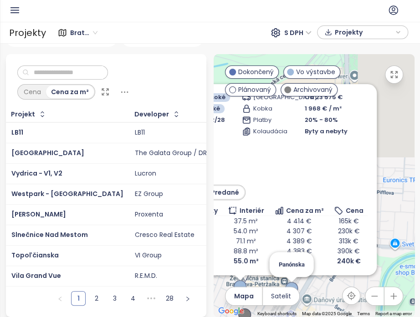
scroll to position [86, 0]
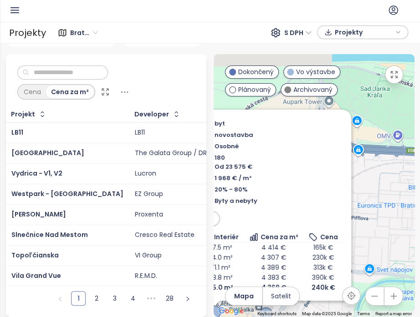
drag, startPoint x: 356, startPoint y: 249, endPoint x: 257, endPoint y: 320, distance: 121.7
click at [257, 257] on html "BM Domov Dashboard Analýza trhu Cenník Updaty 1 Reporty Projekty Budúce projekt…" at bounding box center [210, 158] width 420 height 317
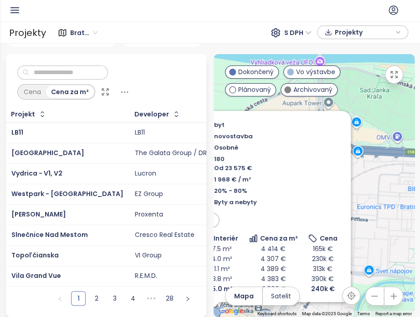
scroll to position [0, 0]
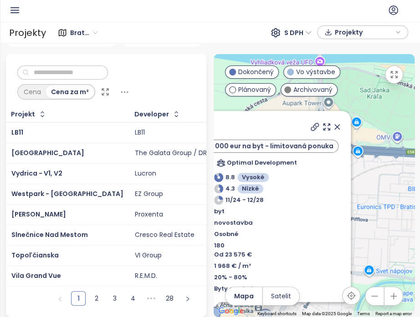
click at [332, 122] on icon at bounding box center [336, 126] width 9 height 9
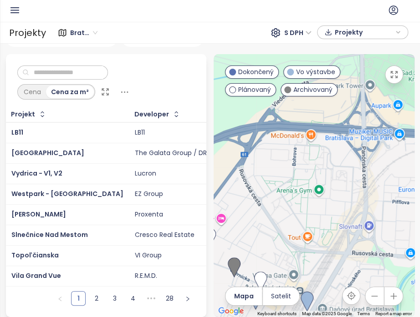
drag, startPoint x: 296, startPoint y: 216, endPoint x: 339, endPoint y: 198, distance: 46.3
click at [339, 198] on div at bounding box center [314, 186] width 201 height 264
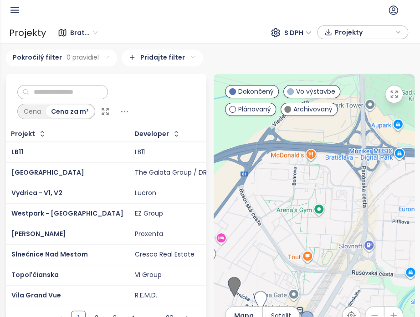
scroll to position [27, 0]
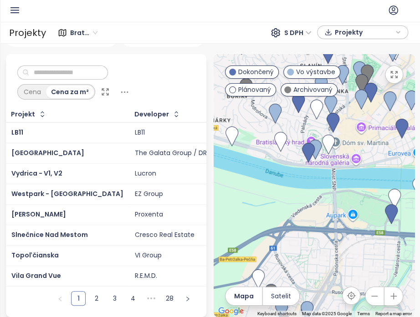
drag, startPoint x: 309, startPoint y: 143, endPoint x: 337, endPoint y: 219, distance: 80.5
click at [337, 219] on div at bounding box center [314, 186] width 201 height 264
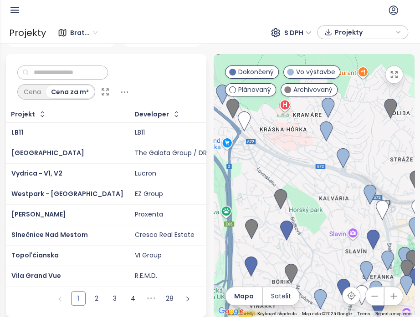
drag, startPoint x: 299, startPoint y: 136, endPoint x: 343, endPoint y: 315, distance: 184.3
click at [342, 317] on html "BM Domov Dashboard Analýza trhu Cenník Updaty 1 Reporty Projekty Budúce projekt…" at bounding box center [210, 158] width 420 height 317
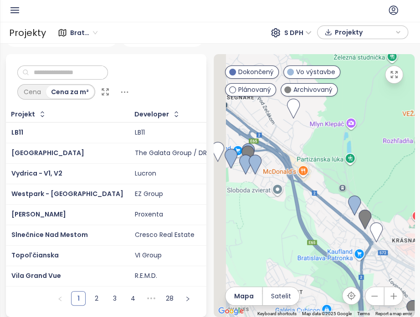
drag, startPoint x: 290, startPoint y: 166, endPoint x: 412, endPoint y: 240, distance: 142.0
click at [412, 240] on div "Bratislavský kraj 299 projektov Area Košický kraj 55 projektov Area Bratislava …" at bounding box center [210, 181] width 420 height 274
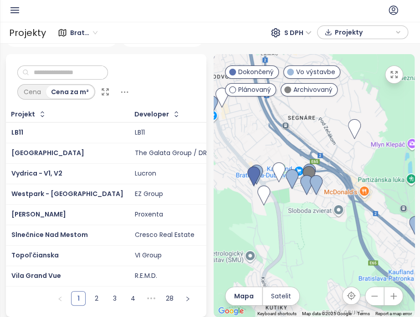
drag, startPoint x: 269, startPoint y: 177, endPoint x: 339, endPoint y: 200, distance: 73.7
click at [339, 200] on div "To navigate, press the arrow keys." at bounding box center [314, 186] width 201 height 264
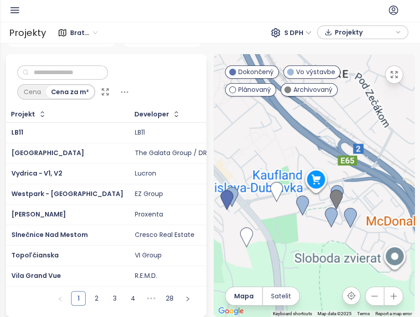
scroll to position [0, 0]
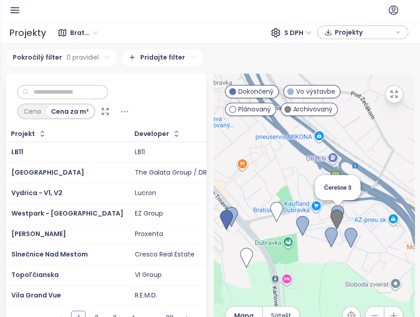
click at [337, 210] on img at bounding box center [337, 215] width 13 height 20
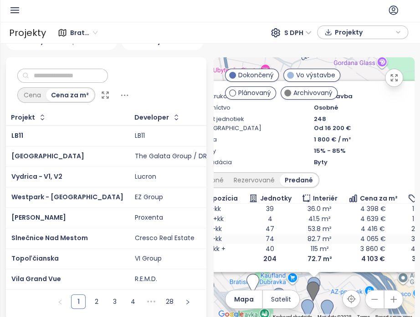
scroll to position [27, 0]
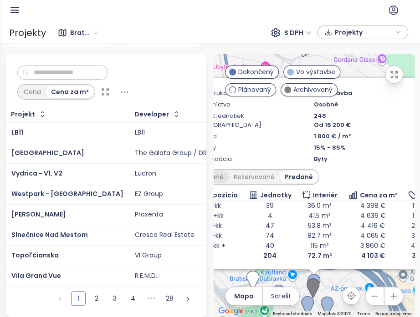
click at [219, 174] on div "Dostupné" at bounding box center [208, 177] width 41 height 13
click at [258, 176] on div "Rezervované" at bounding box center [256, 177] width 51 height 13
click at [292, 172] on div "Predané" at bounding box center [300, 177] width 36 height 13
click at [83, 66] on input "text" at bounding box center [66, 73] width 74 height 14
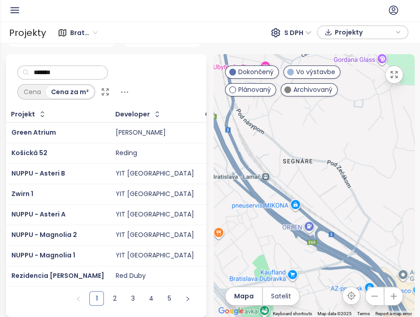
click at [35, 66] on input "*******" at bounding box center [66, 73] width 74 height 14
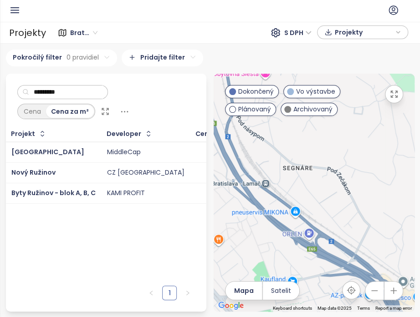
scroll to position [0, 0]
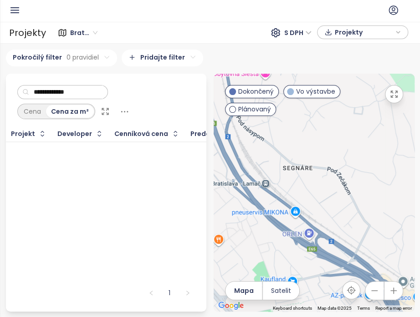
click at [78, 89] on input "**********" at bounding box center [66, 93] width 74 height 14
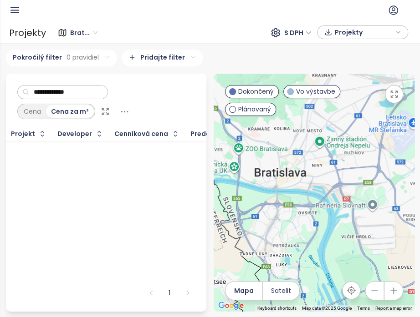
drag, startPoint x: 363, startPoint y: 242, endPoint x: 241, endPoint y: 130, distance: 166.0
click at [241, 130] on div at bounding box center [314, 193] width 201 height 238
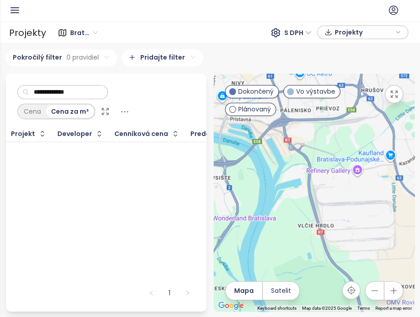
click at [83, 89] on input "**********" at bounding box center [66, 93] width 74 height 14
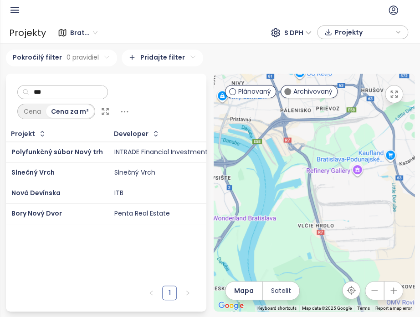
type input "*"
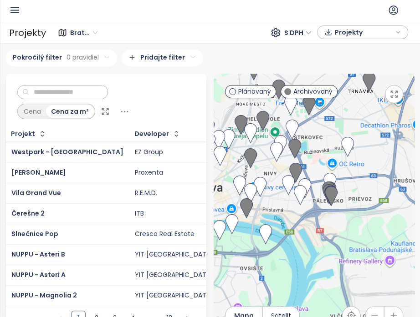
drag, startPoint x: 310, startPoint y: 142, endPoint x: 337, endPoint y: 212, distance: 74.7
click at [338, 212] on div at bounding box center [314, 206] width 201 height 264
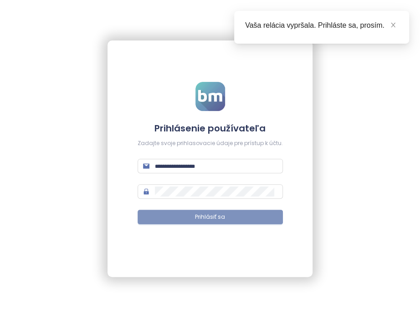
type input "**********"
click at [217, 221] on span "Prihlásiť sa" at bounding box center [210, 217] width 30 height 9
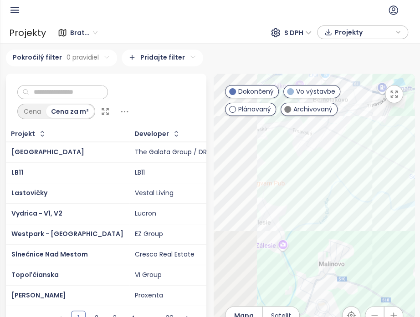
drag, startPoint x: 301, startPoint y: 246, endPoint x: 423, endPoint y: 228, distance: 123.4
click at [419, 228] on html "BM Domov Dashboard Analýza trhu Cenník Updaty 1 Reporty Projekty Budúce projekt…" at bounding box center [210, 158] width 420 height 317
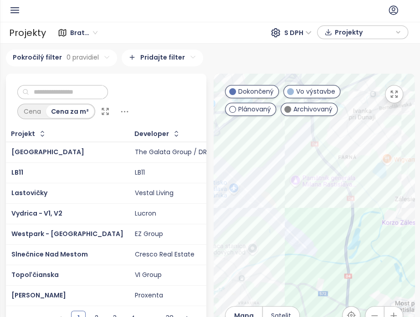
drag, startPoint x: 353, startPoint y: 235, endPoint x: 392, endPoint y: 224, distance: 41.2
click at [392, 224] on div at bounding box center [314, 206] width 201 height 264
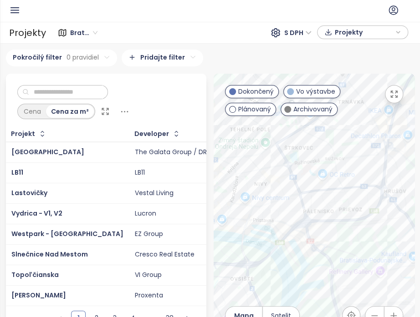
drag, startPoint x: 262, startPoint y: 265, endPoint x: 411, endPoint y: 203, distance: 161.0
click at [416, 201] on div "Bratislavský kraj 299 projektov Area Košický kraj 55 projektov Area Bratislava …" at bounding box center [210, 181] width 420 height 274
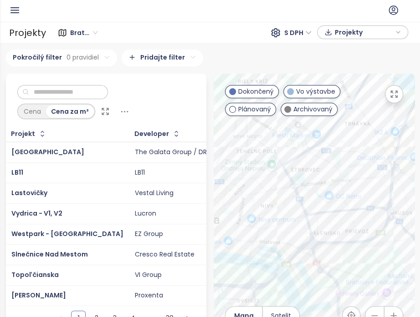
drag, startPoint x: 341, startPoint y: 217, endPoint x: 349, endPoint y: 231, distance: 15.5
click at [349, 229] on div at bounding box center [314, 206] width 201 height 264
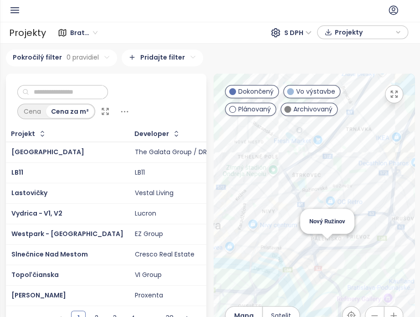
click at [320, 254] on div "Nový Ružinov" at bounding box center [314, 206] width 201 height 264
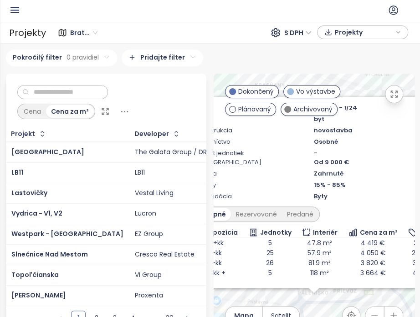
scroll to position [86, 0]
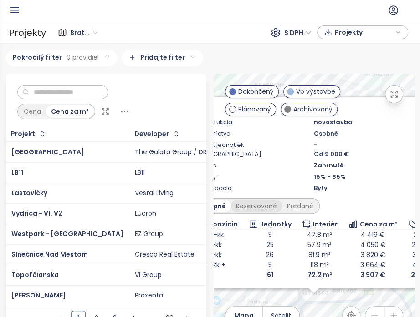
click at [249, 213] on div "Rezervované" at bounding box center [256, 206] width 51 height 13
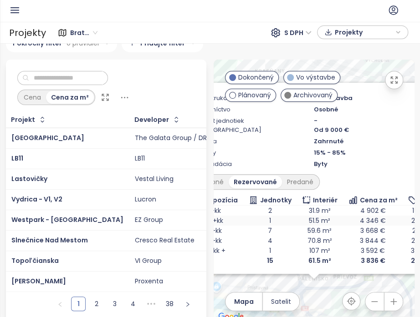
scroll to position [27, 0]
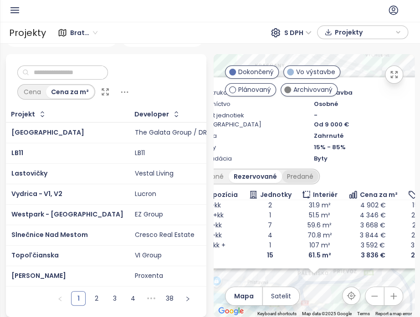
click at [295, 172] on div "Predané" at bounding box center [300, 176] width 36 height 13
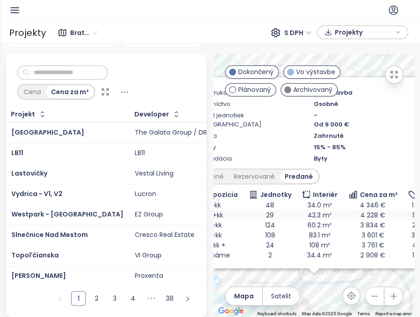
scroll to position [107, 0]
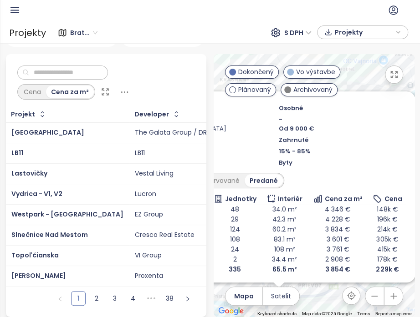
drag, startPoint x: 342, startPoint y: 282, endPoint x: 306, endPoint y: 292, distance: 37.3
click at [306, 294] on div "Nový Ružinov Dokončený stabilné úroky 0,49% na 3 roky Bajkalská 51, 821 05 Ruži…" at bounding box center [314, 186] width 201 height 264
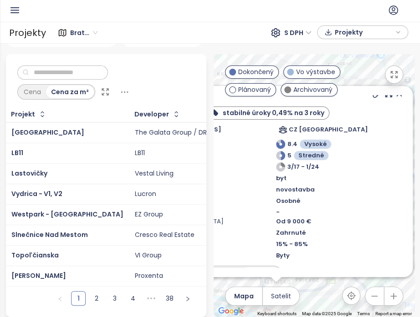
scroll to position [0, 0]
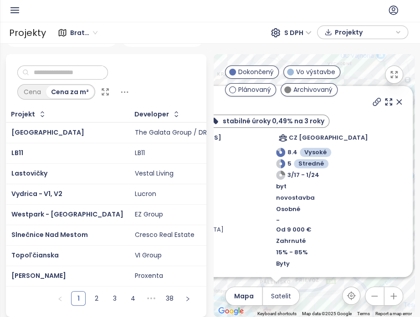
click at [394, 97] on icon at bounding box center [398, 101] width 9 height 9
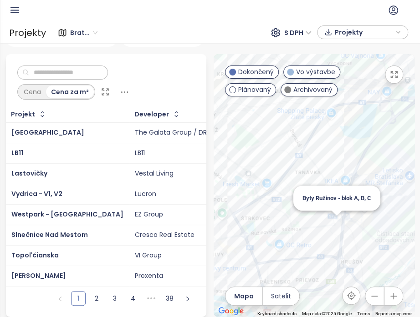
click at [330, 219] on div "Byty Ružinov - blok A, B, C" at bounding box center [314, 186] width 201 height 264
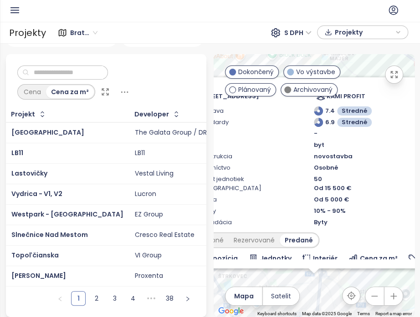
scroll to position [75, 0]
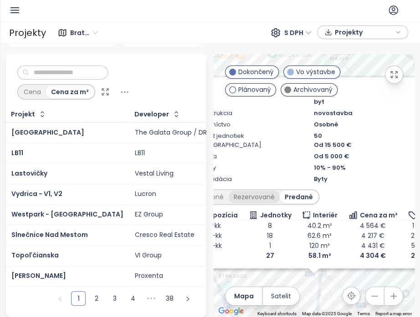
click at [254, 191] on div "Rezervované" at bounding box center [254, 197] width 51 height 13
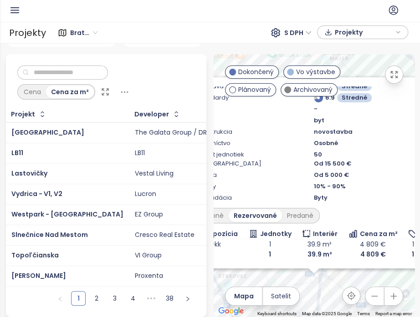
scroll to position [55, 0]
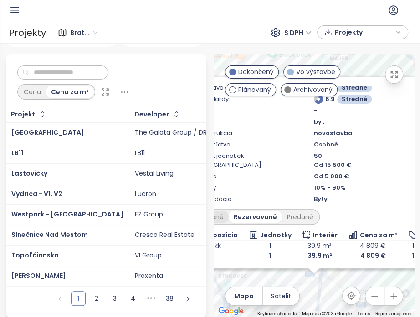
click at [213, 211] on div "Dostupné" at bounding box center [208, 217] width 41 height 13
